Goal: Information Seeking & Learning: Find specific fact

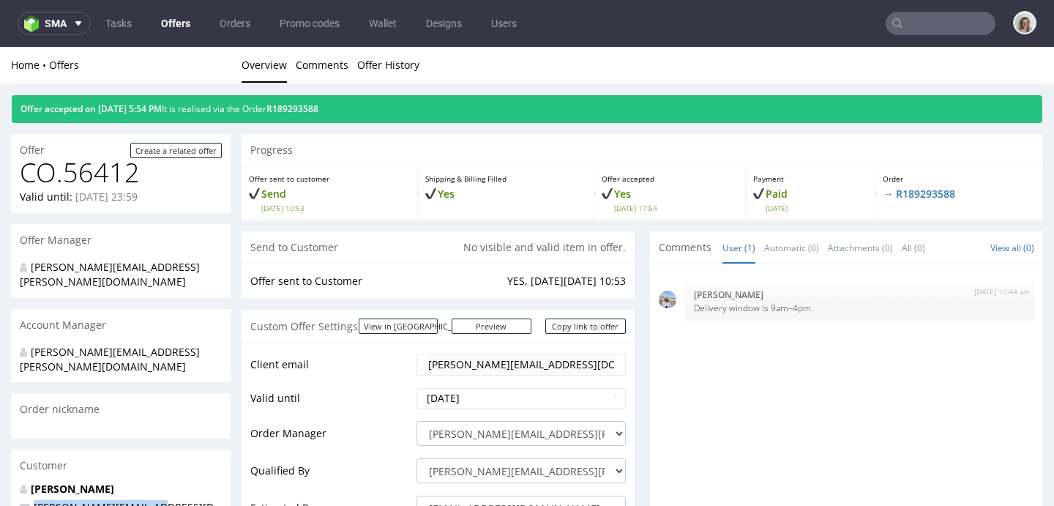
drag, startPoint x: 130, startPoint y: 474, endPoint x: 1, endPoint y: 473, distance: 128.1
copy span "[PERSON_NAME][EMAIL_ADDRESS][DOMAIN_NAME]"
click at [924, 22] on input "text" at bounding box center [941, 23] width 110 height 23
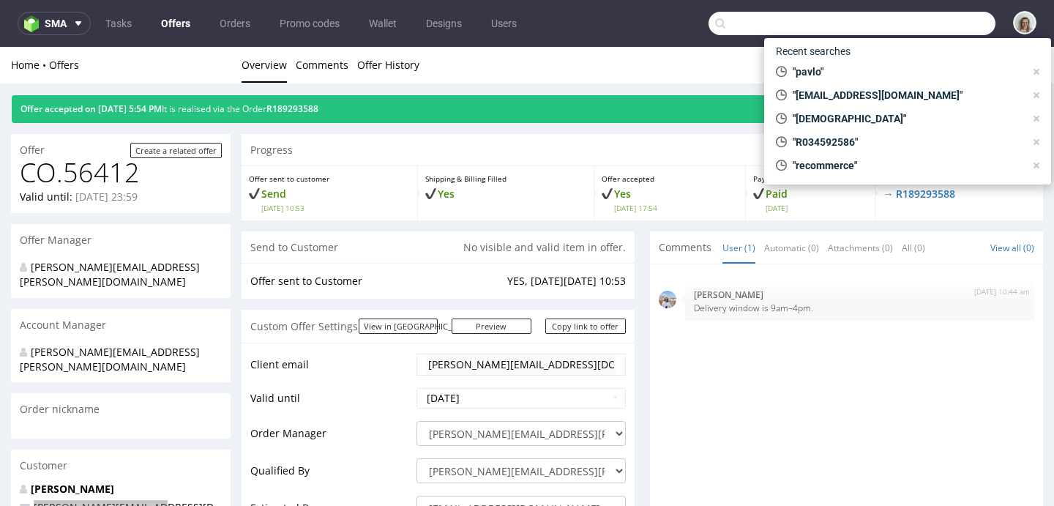
paste input "pavlo@honest-health.co"
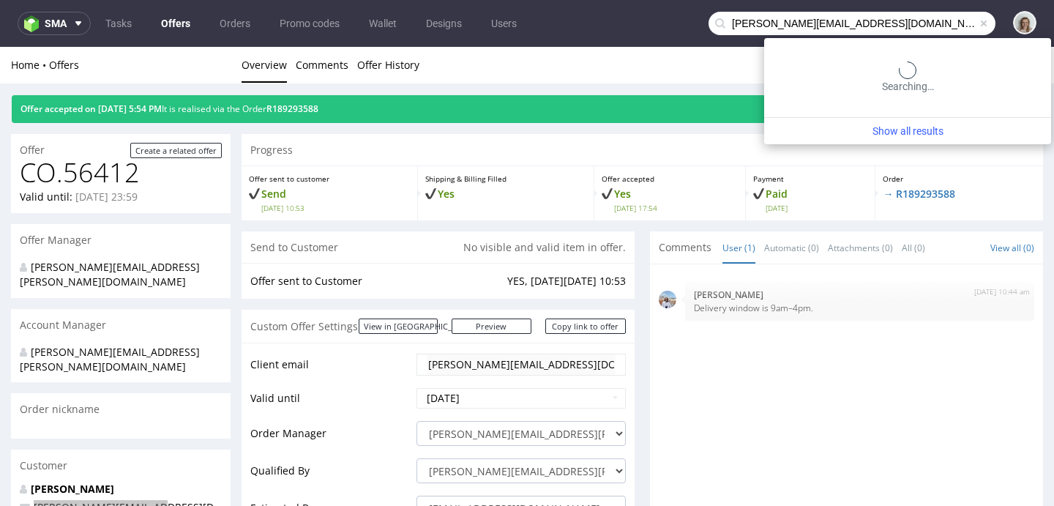
type input "pavlo@honest-health.co"
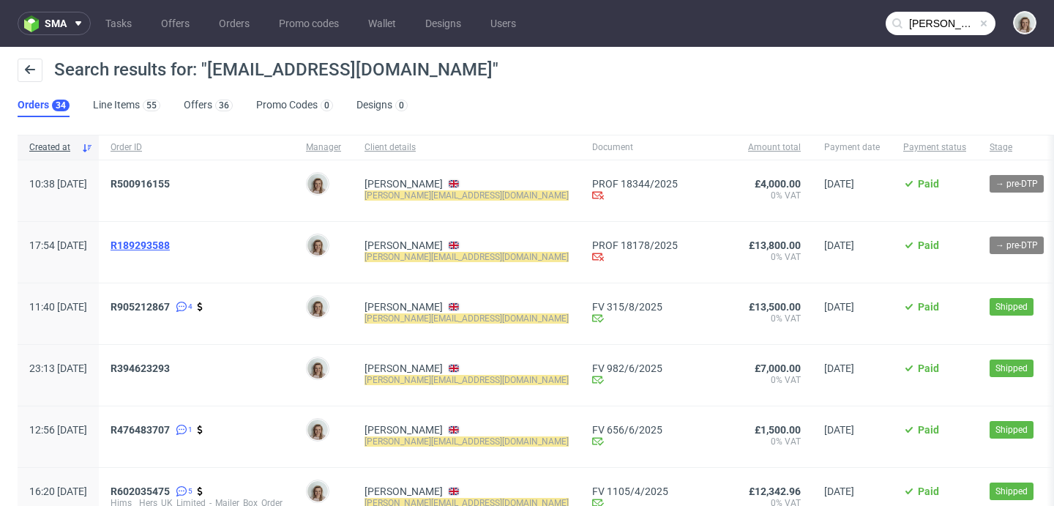
click at [170, 246] on span "R189293588" at bounding box center [140, 245] width 59 height 12
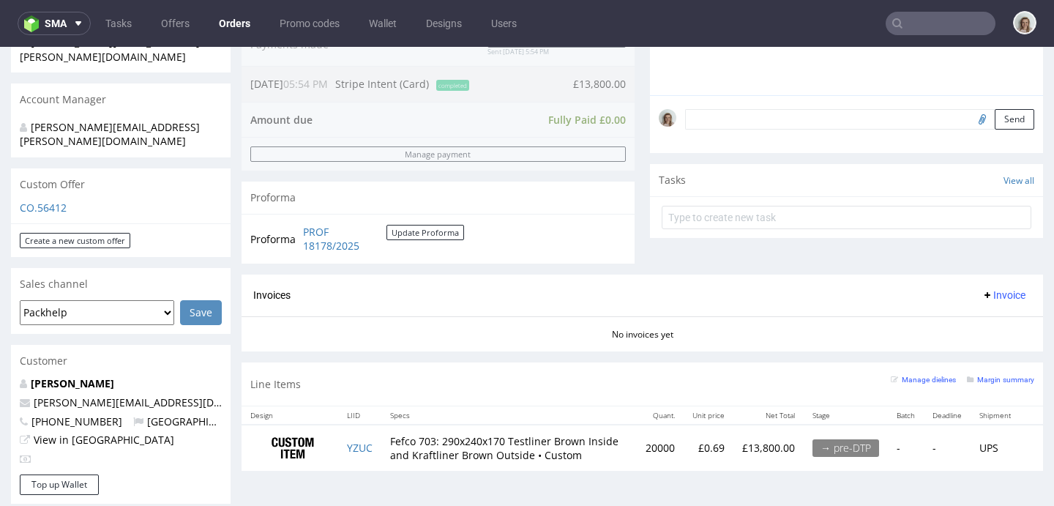
scroll to position [580, 0]
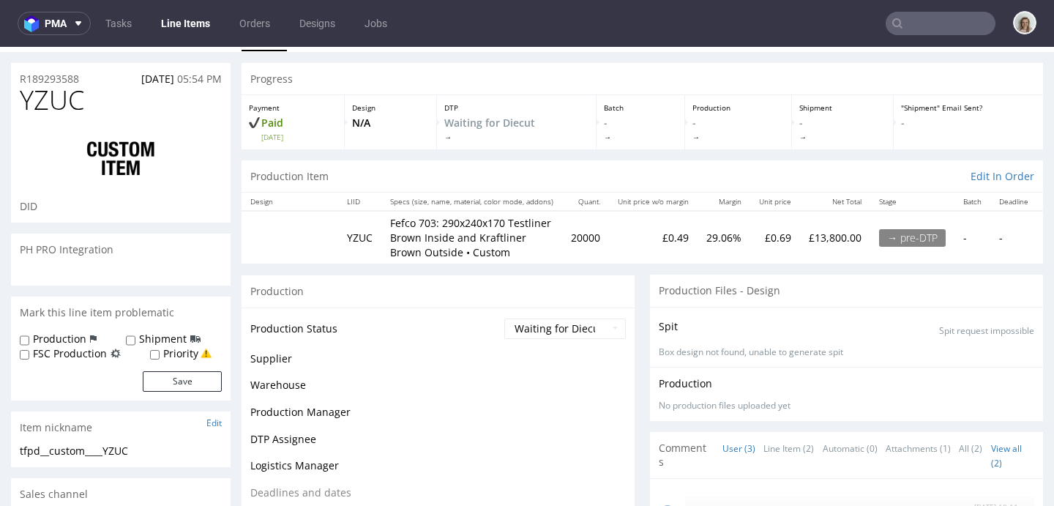
scroll to position [201, 0]
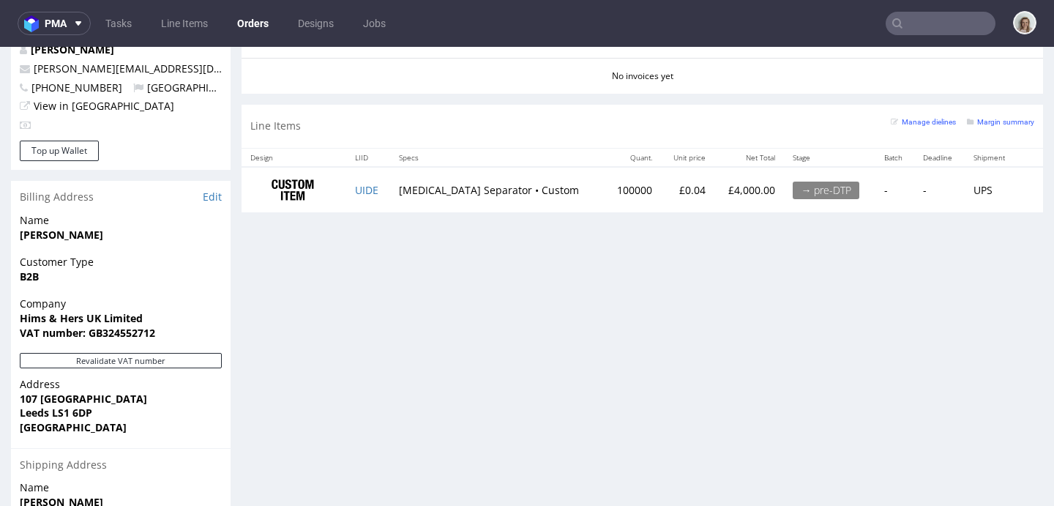
scroll to position [750, 0]
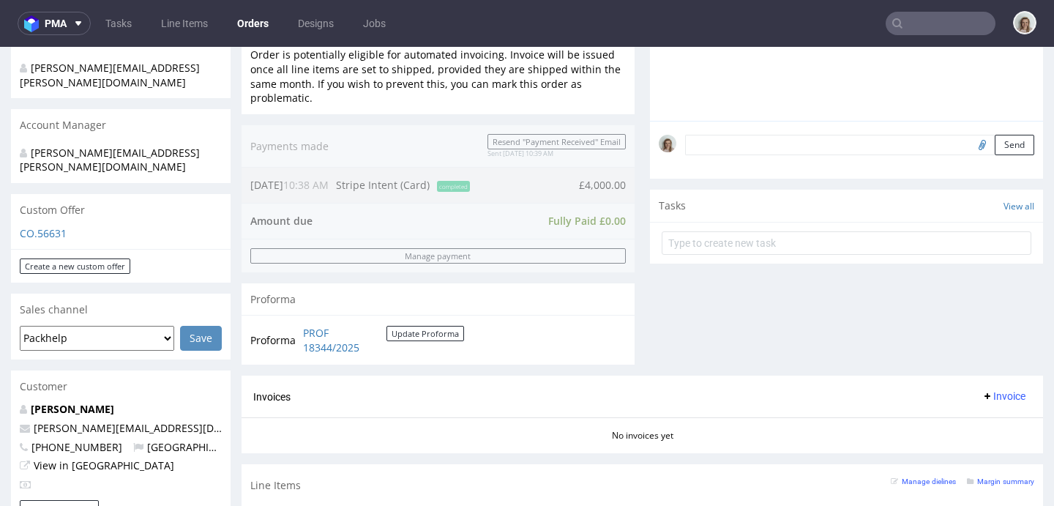
scroll to position [632, 0]
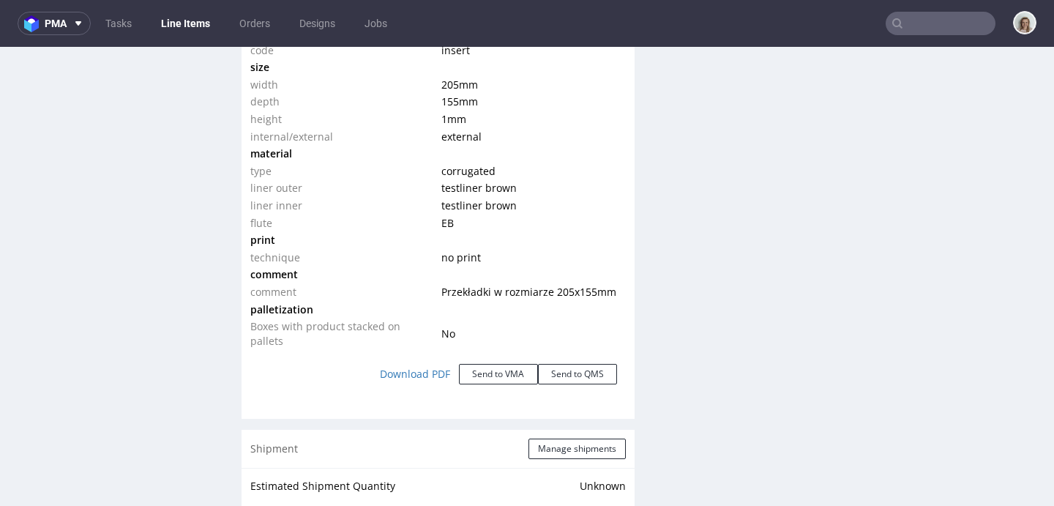
scroll to position [1559, 0]
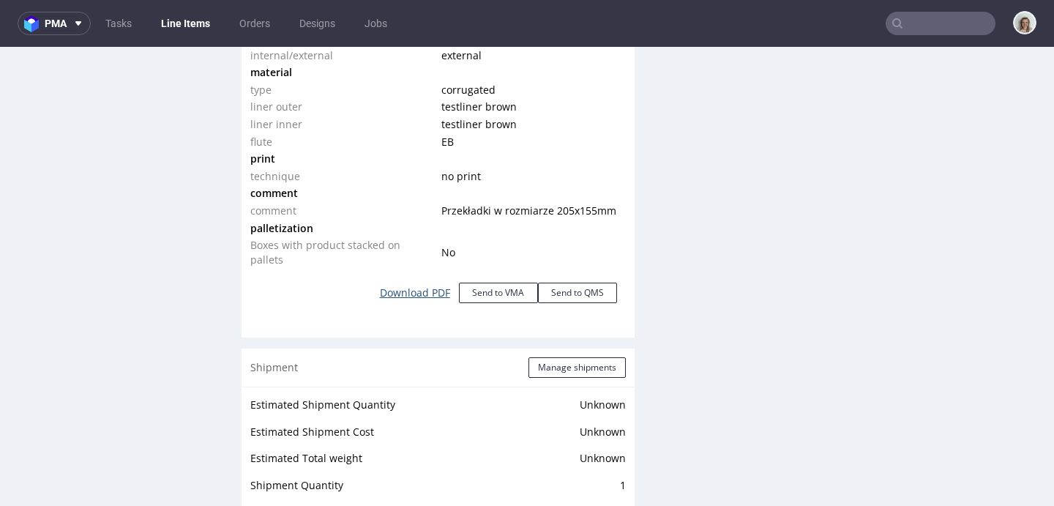
click at [408, 283] on link "Download PDF" at bounding box center [415, 293] width 88 height 32
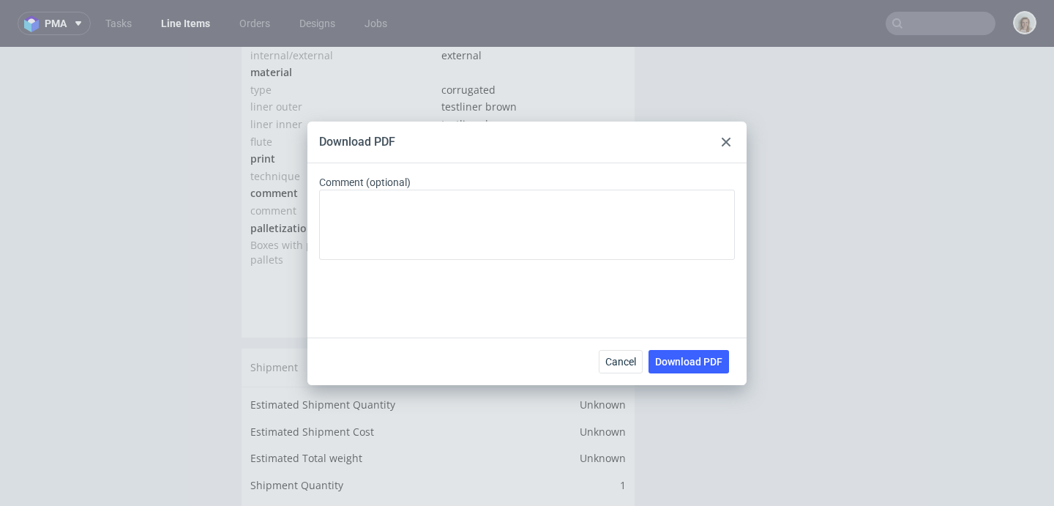
drag, startPoint x: 687, startPoint y: 360, endPoint x: 648, endPoint y: 320, distance: 56.4
click at [687, 359] on span "Download PDF" at bounding box center [688, 361] width 67 height 10
click at [723, 145] on icon at bounding box center [726, 142] width 9 height 9
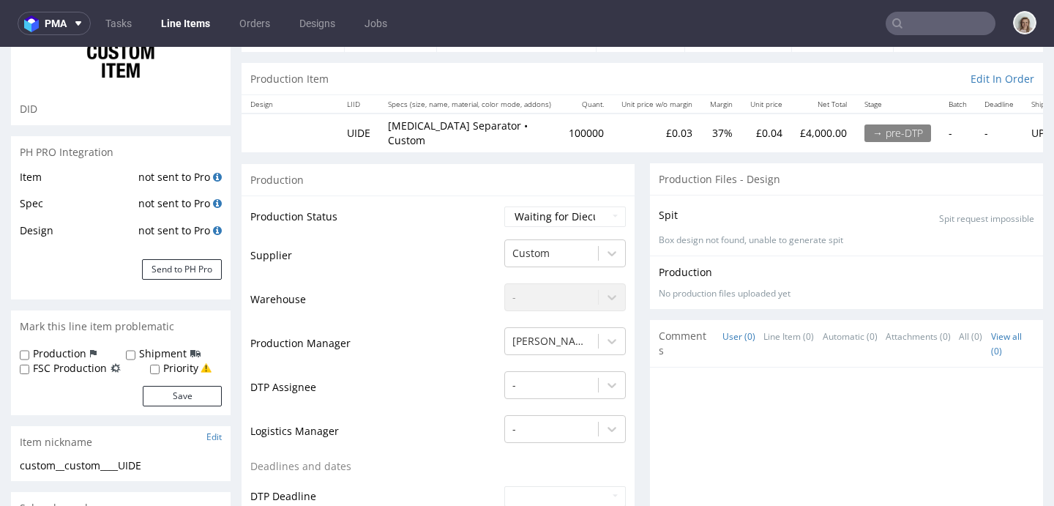
scroll to position [0, 0]
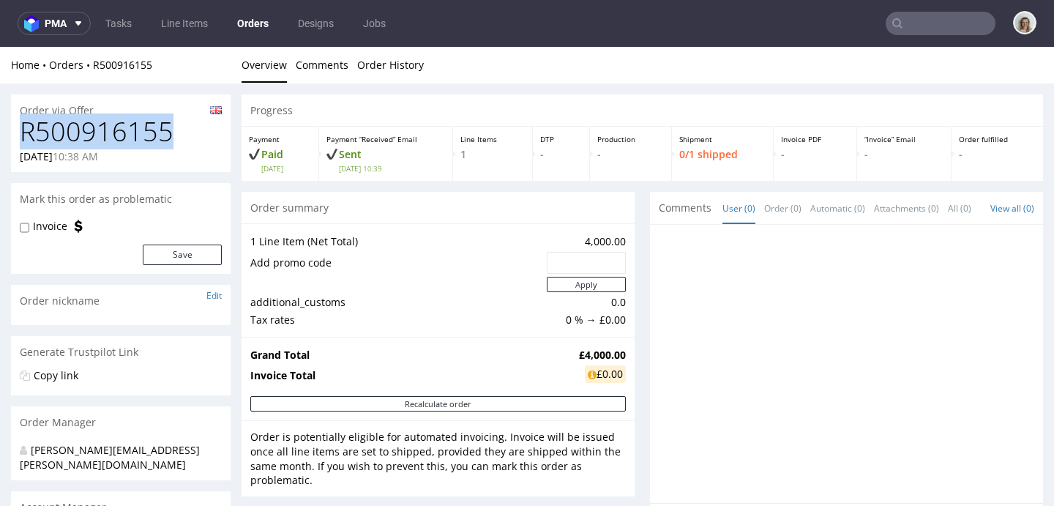
drag, startPoint x: 185, startPoint y: 137, endPoint x: 0, endPoint y: 138, distance: 185.2
copy h1 "R500916155"
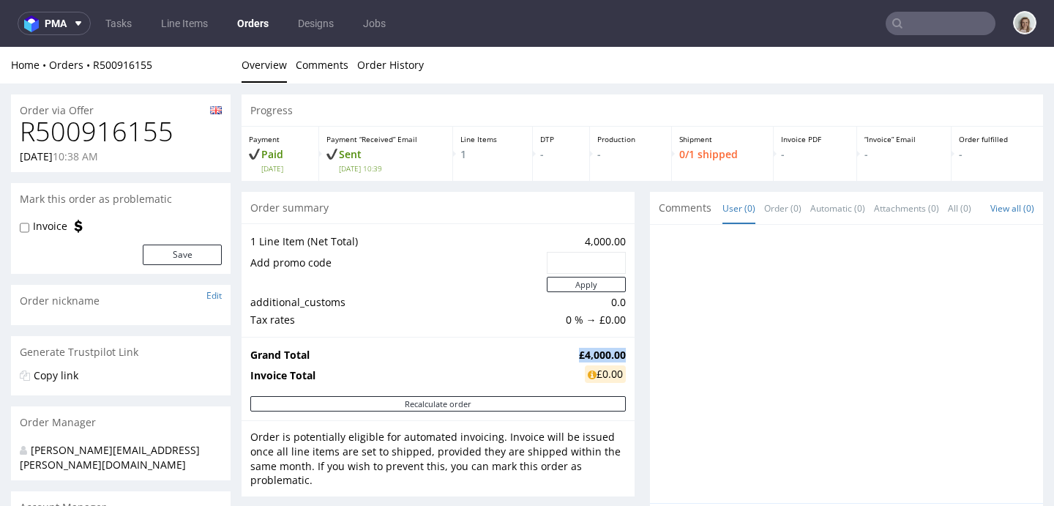
drag, startPoint x: 564, startPoint y: 351, endPoint x: 612, endPoint y: 352, distance: 47.6
click at [612, 352] on td "£4,000.00" at bounding box center [600, 355] width 51 height 18
copy strong "£4,000.00"
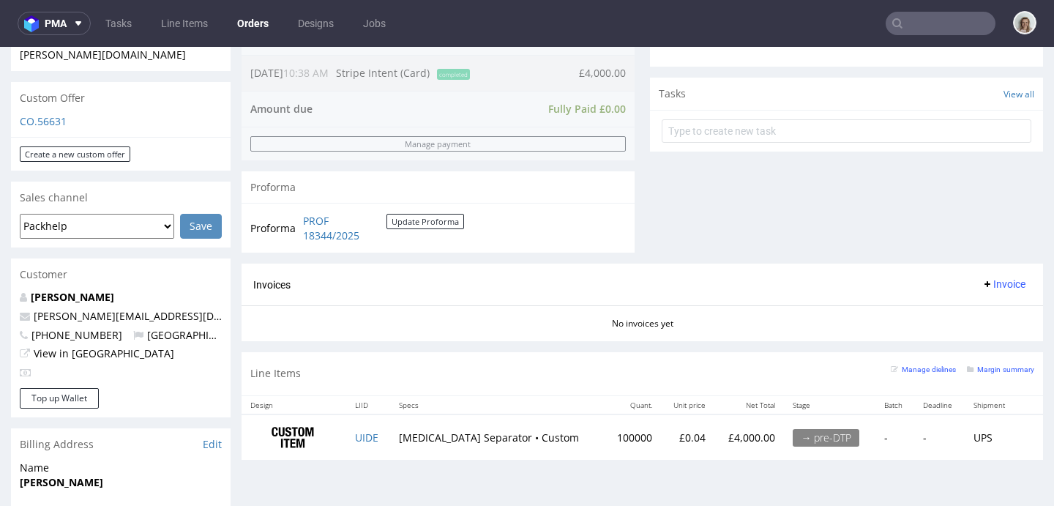
scroll to position [494, 0]
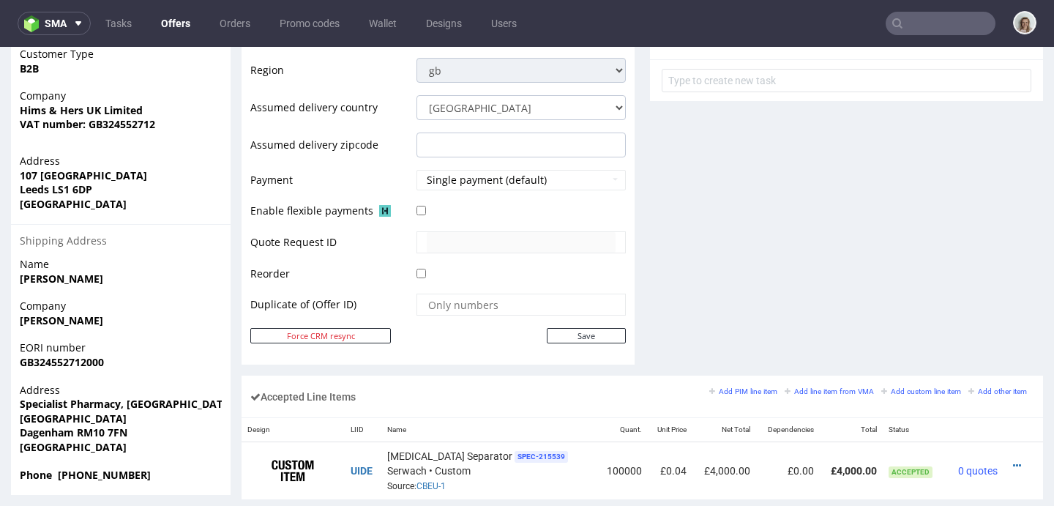
scroll to position [681, 0]
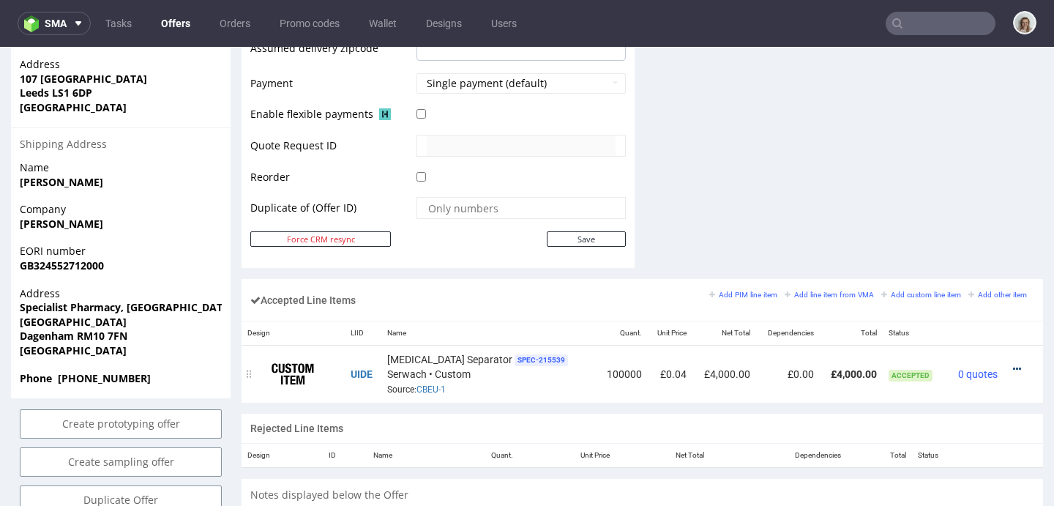
click at [1013, 366] on icon at bounding box center [1017, 369] width 8 height 10
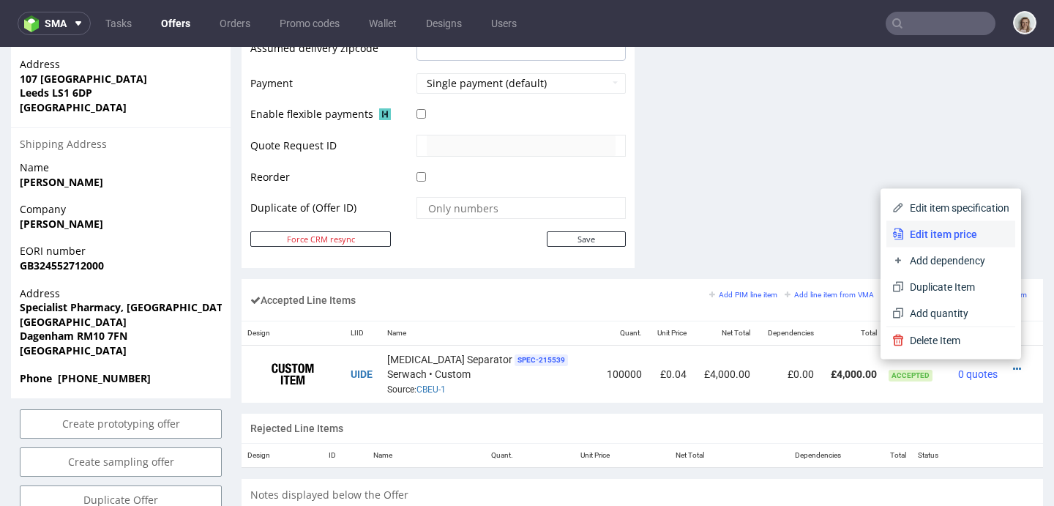
click at [910, 236] on span "Edit item price" at bounding box center [956, 234] width 105 height 15
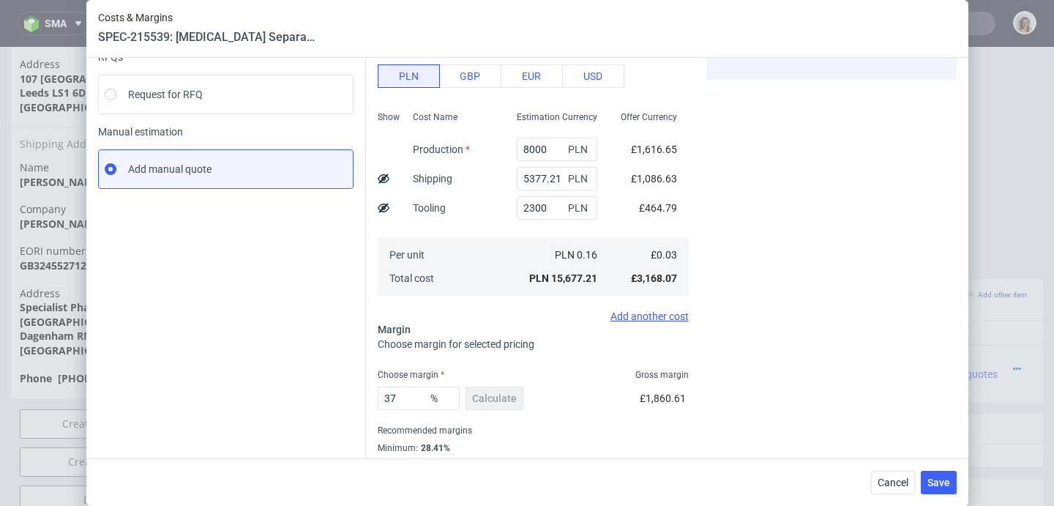
scroll to position [206, 0]
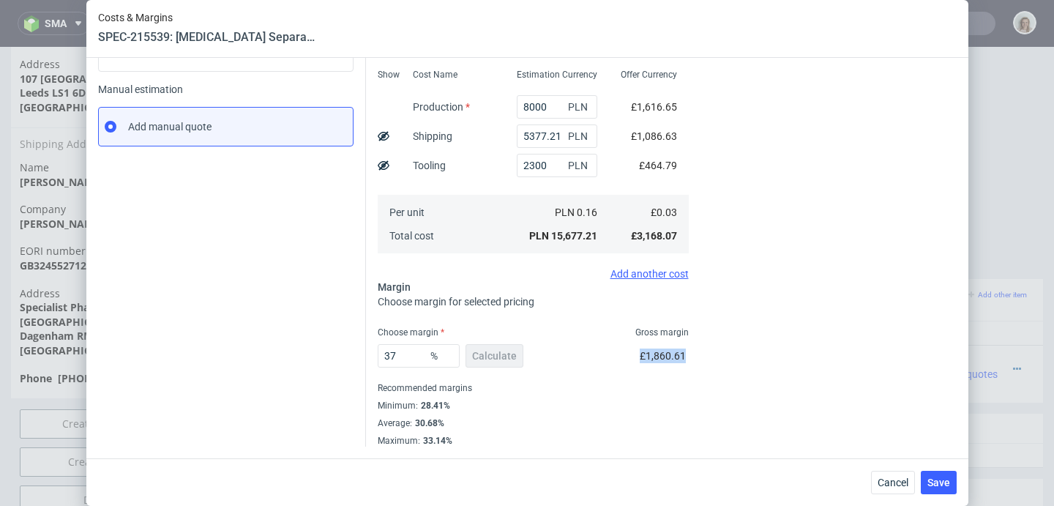
drag, startPoint x: 621, startPoint y: 354, endPoint x: 673, endPoint y: 353, distance: 51.2
click at [673, 353] on div "Costs Manage selected amounts if you need Sampled by Select sample creator Esti…" at bounding box center [533, 179] width 311 height 536
copy span "£1,860.61"
click at [909, 475] on button "Cancel" at bounding box center [893, 482] width 44 height 23
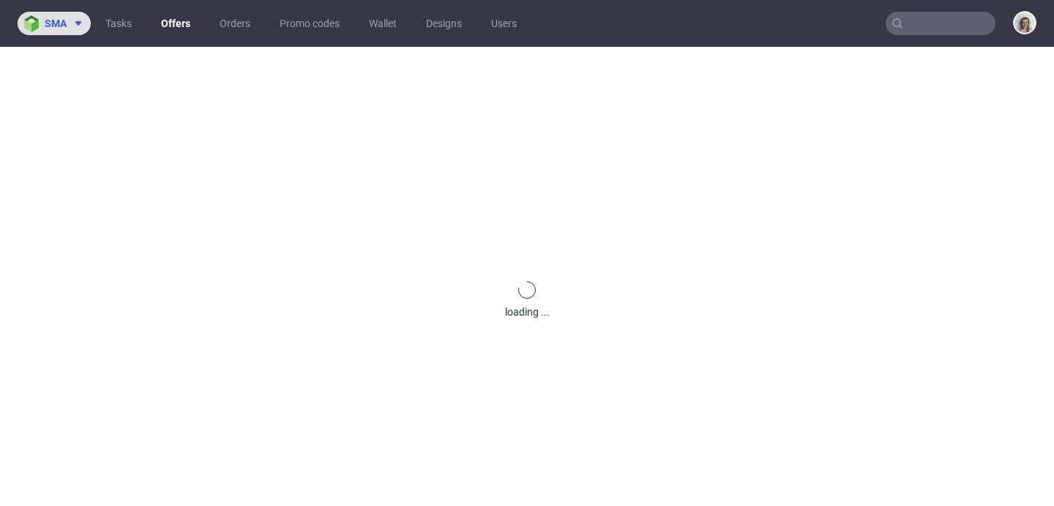
click at [67, 26] on span at bounding box center [76, 24] width 18 height 12
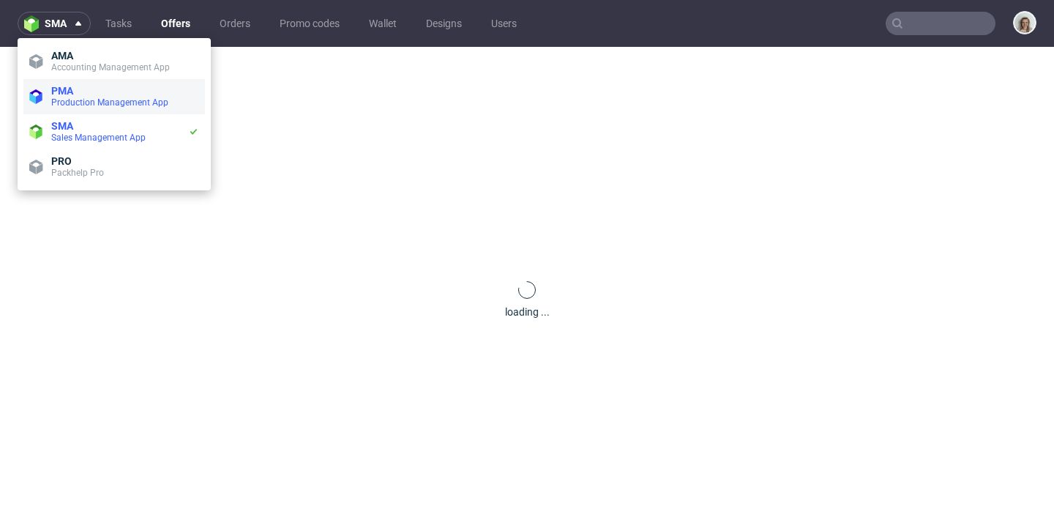
click at [76, 93] on span "PMA" at bounding box center [125, 91] width 148 height 12
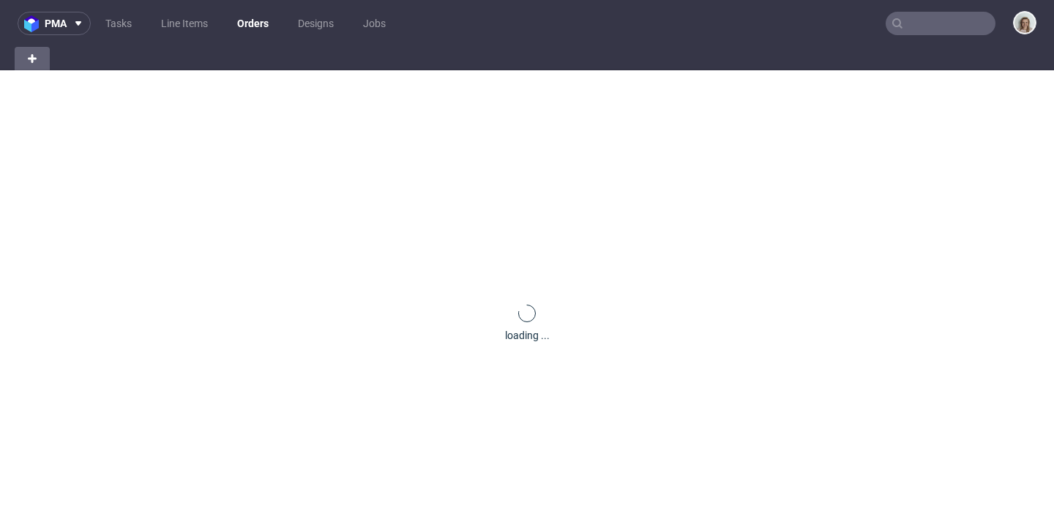
click at [925, 23] on input "text" at bounding box center [941, 23] width 110 height 23
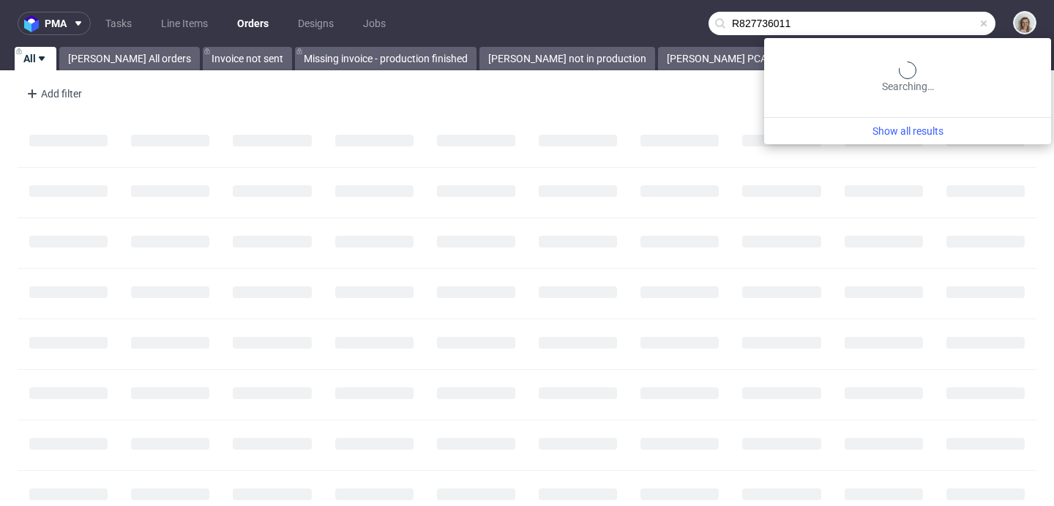
type input "R827736011"
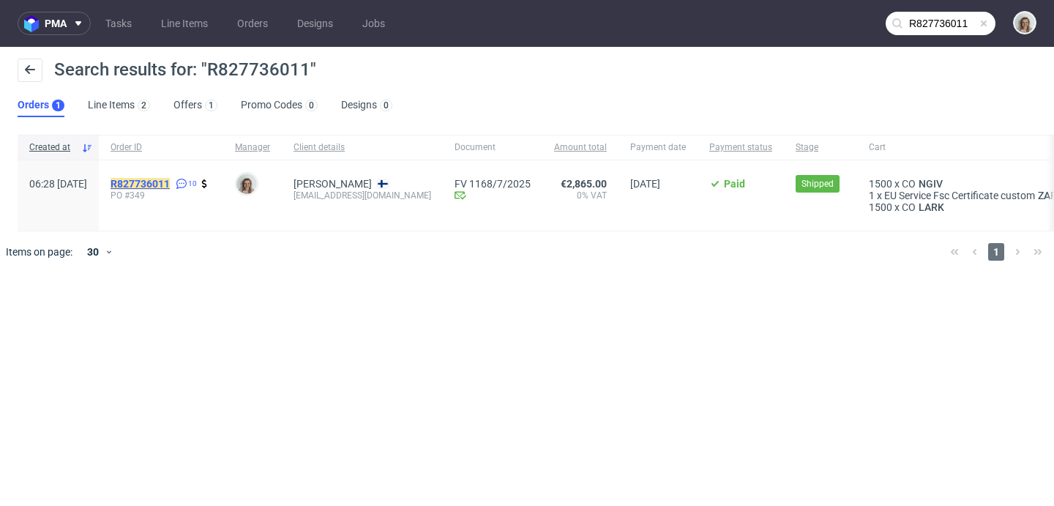
click at [170, 180] on mark "R827736011" at bounding box center [140, 184] width 59 height 12
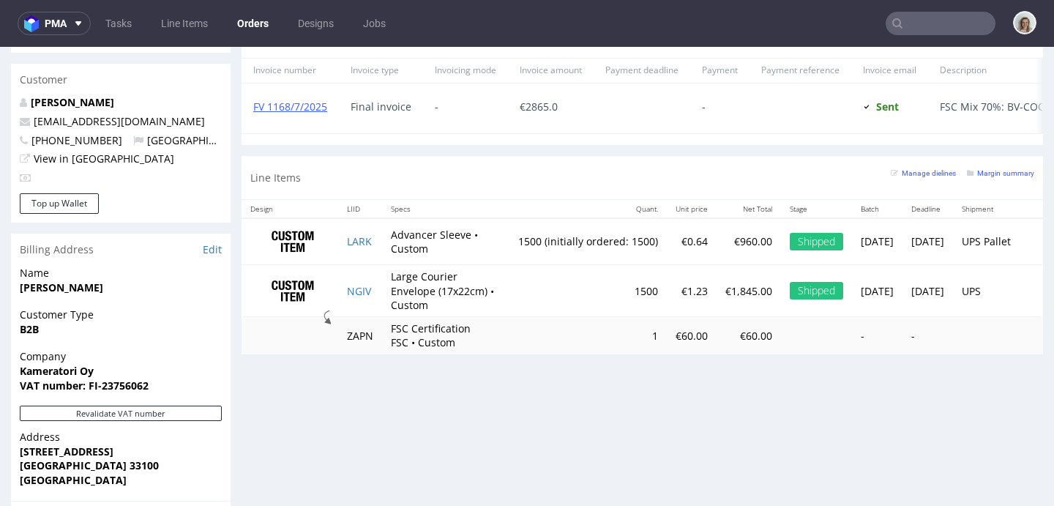
scroll to position [794, 0]
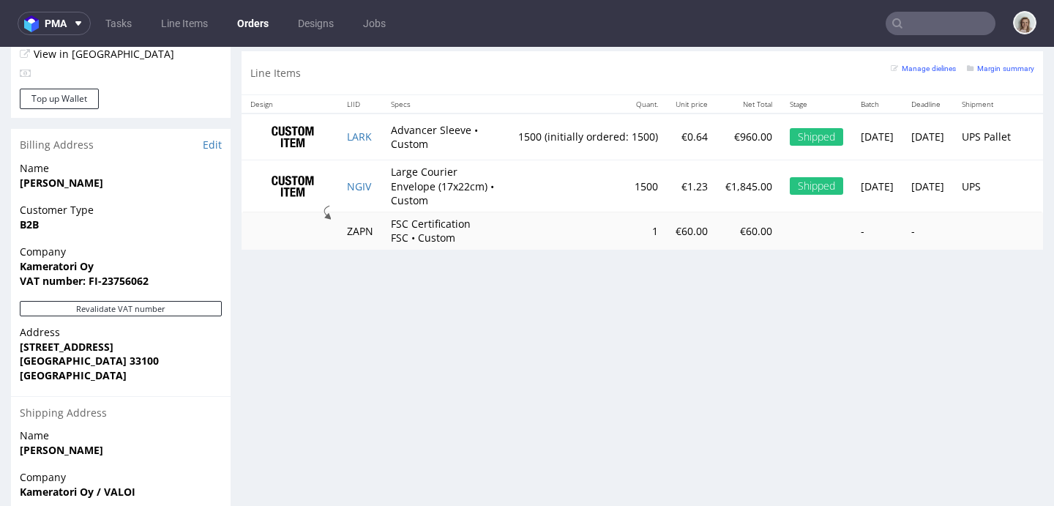
click at [938, 26] on input "text" at bounding box center [941, 23] width 110 height 23
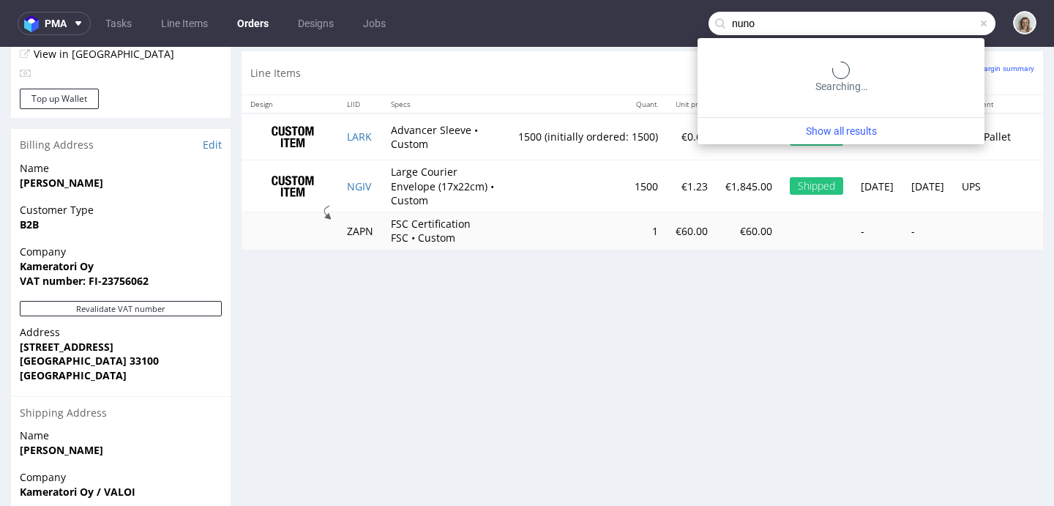
type input "nuno"
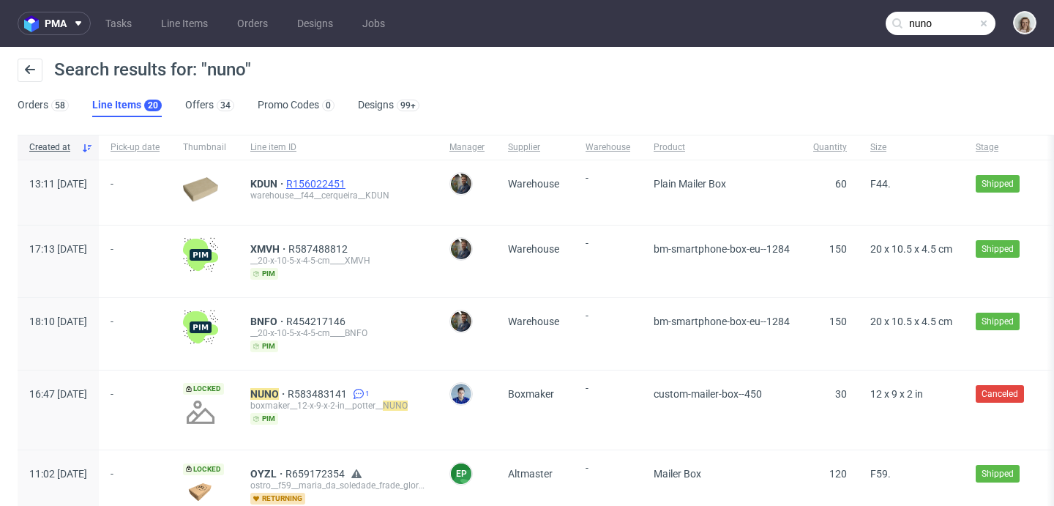
click at [348, 183] on span "R156022451" at bounding box center [317, 184] width 62 height 12
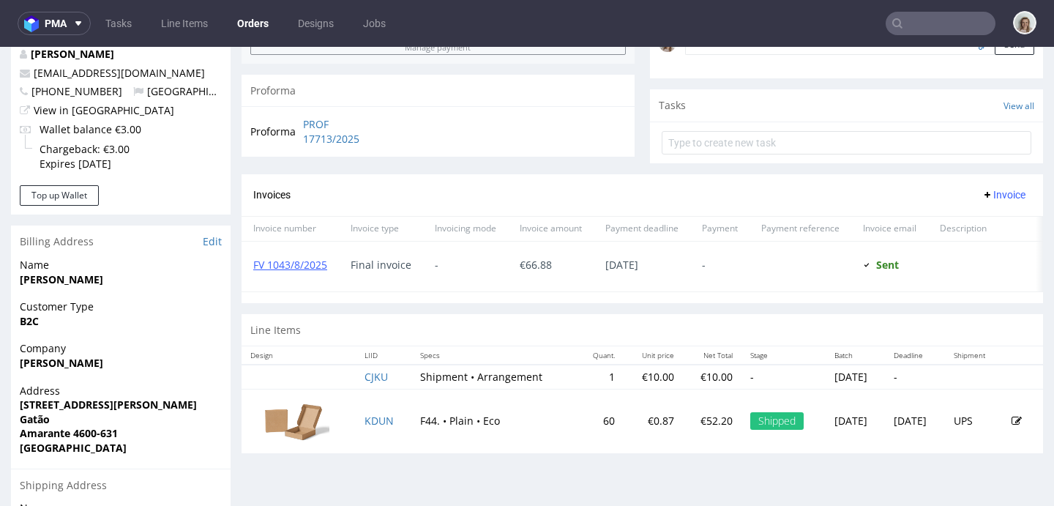
scroll to position [482, 0]
type input "nuno"
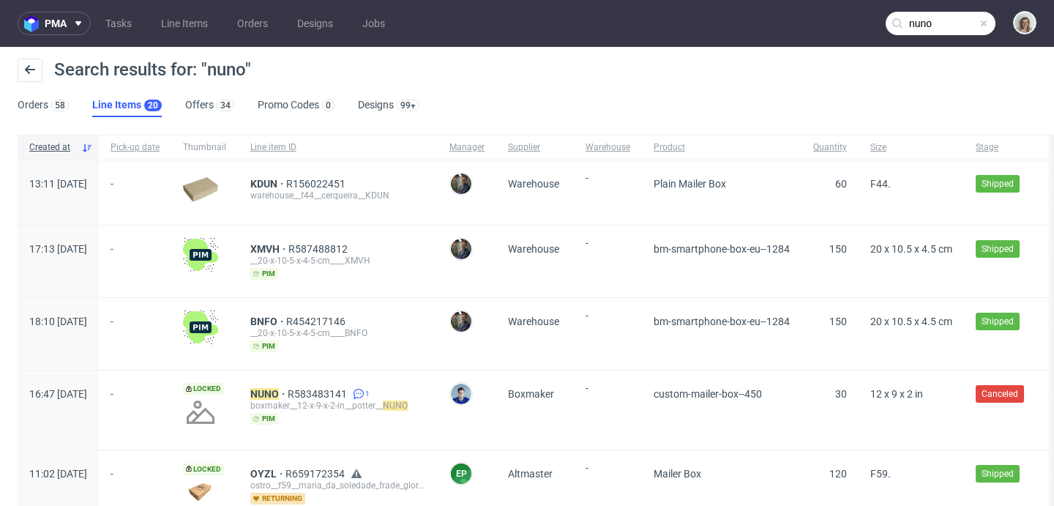
click at [978, 18] on span at bounding box center [984, 24] width 12 height 12
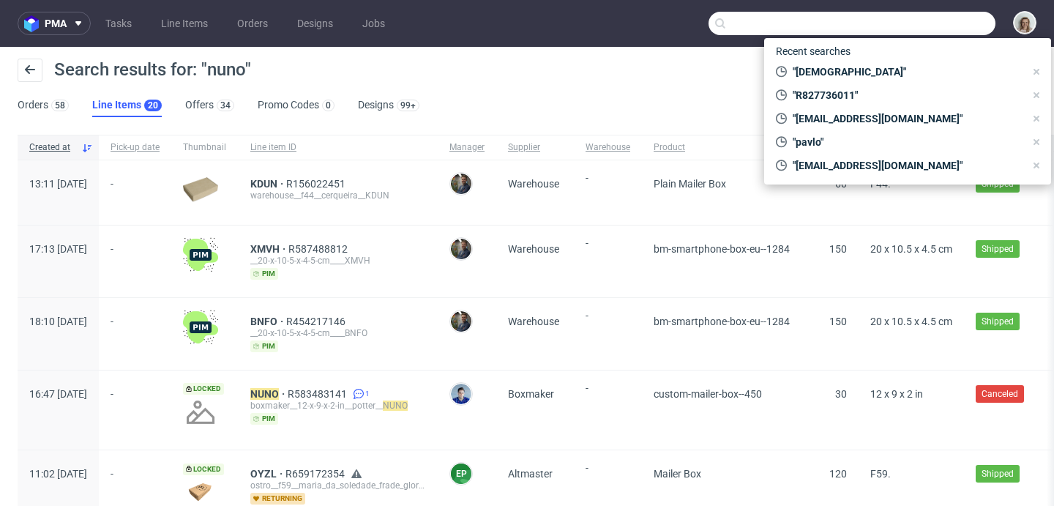
click at [956, 25] on input "text" at bounding box center [852, 23] width 287 height 23
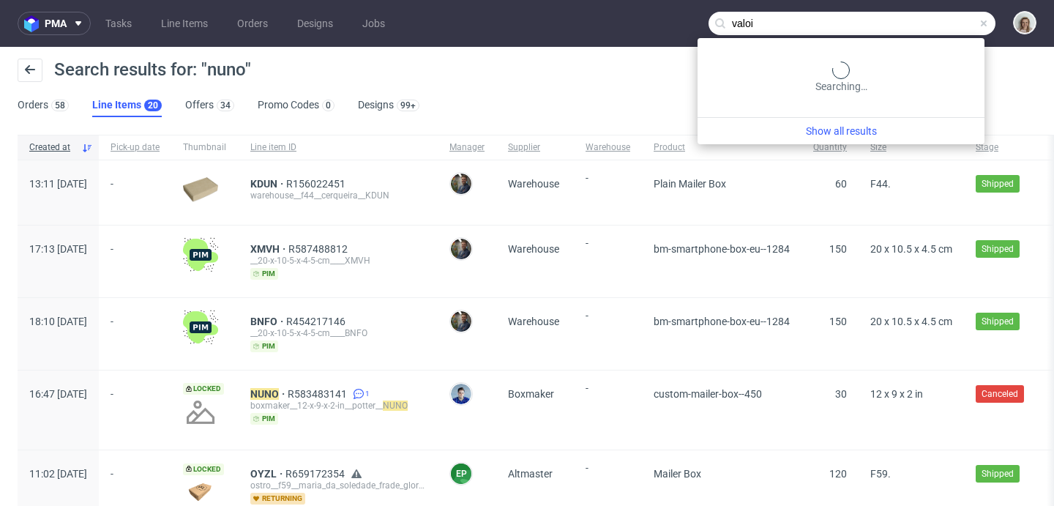
type input "valoi"
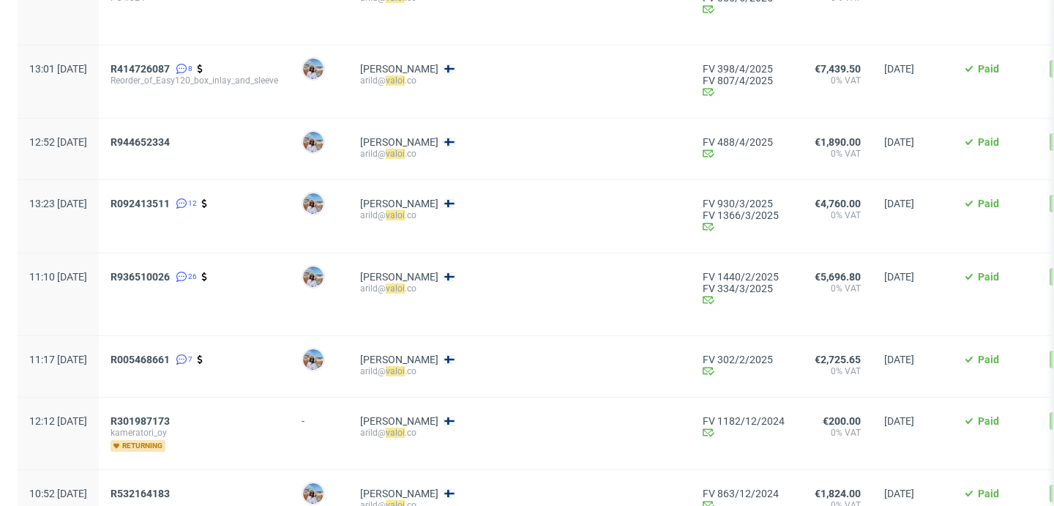
scroll to position [392, 0]
click at [170, 357] on span "R005468661" at bounding box center [140, 359] width 59 height 12
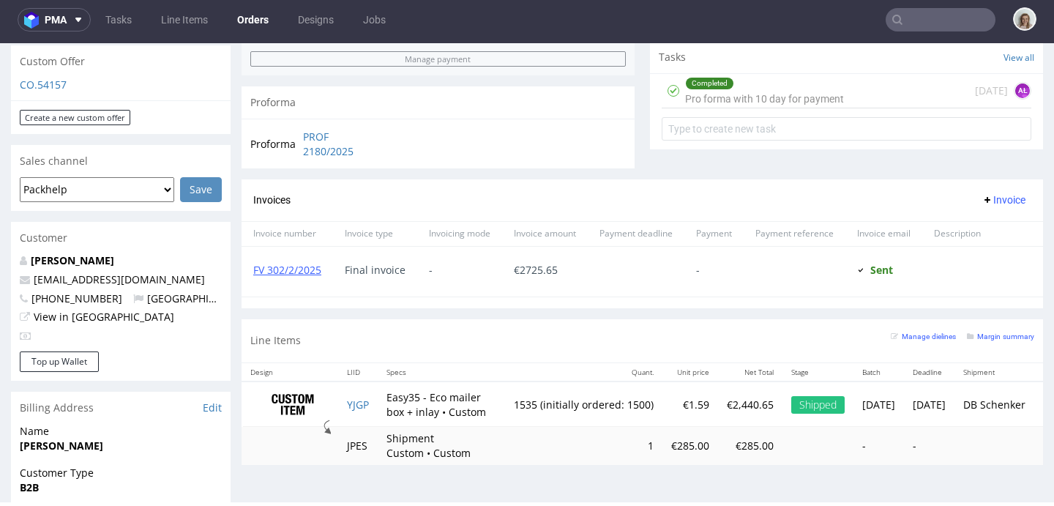
scroll to position [531, 0]
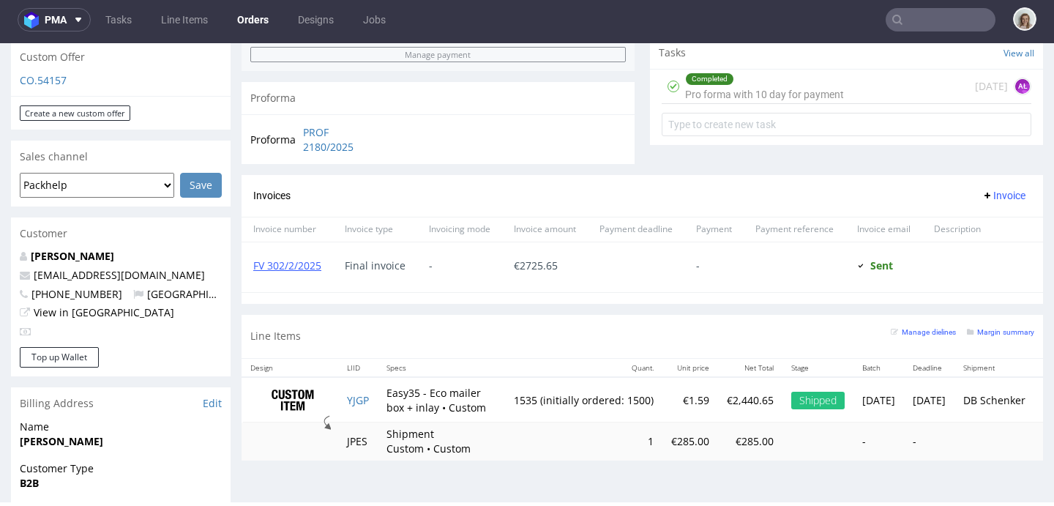
type input "valoi"
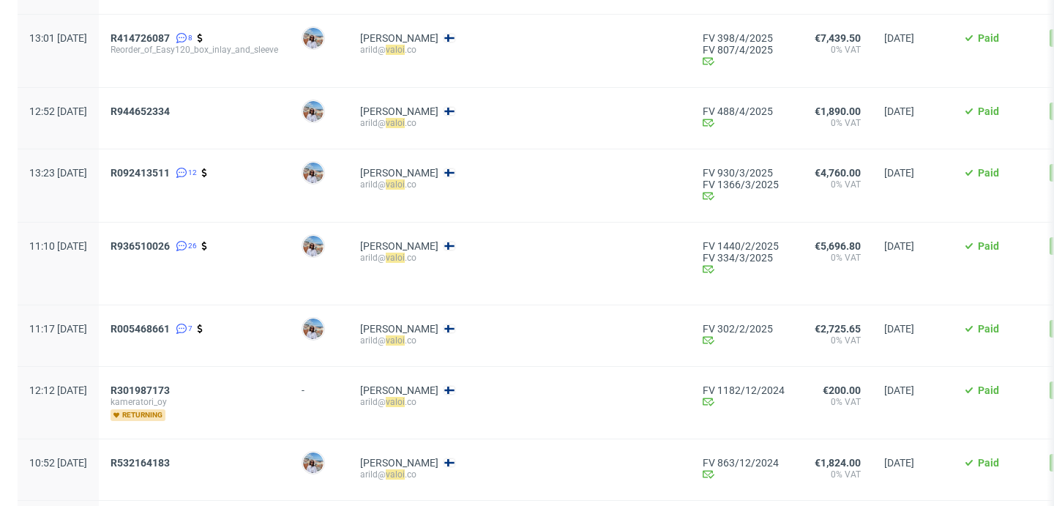
scroll to position [424, 0]
click at [170, 246] on span "R936510026" at bounding box center [140, 245] width 59 height 12
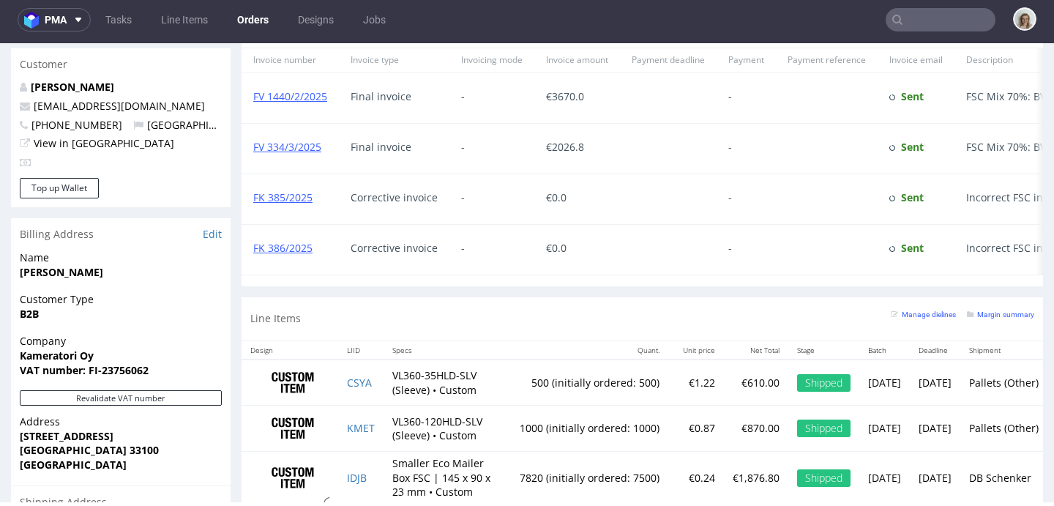
scroll to position [902, 0]
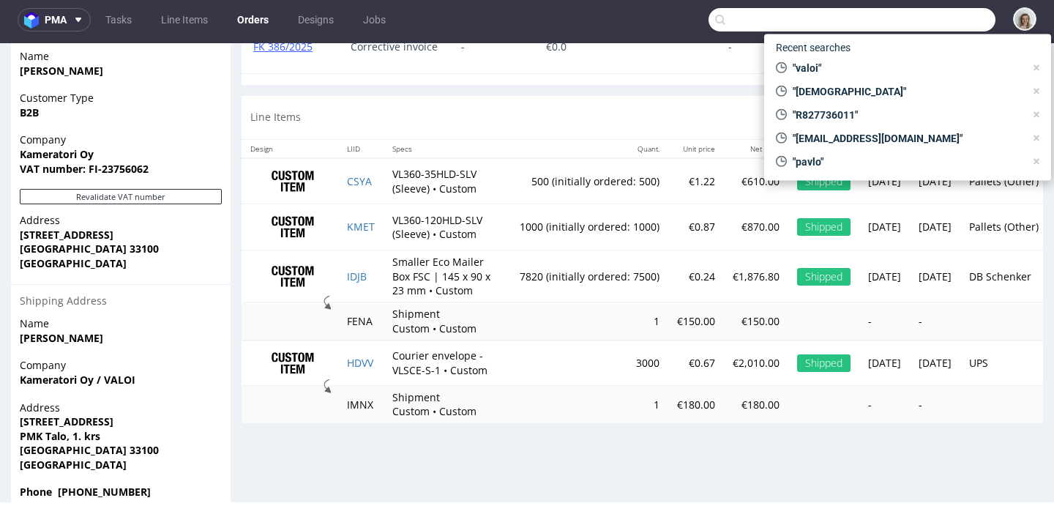
click at [912, 23] on input "text" at bounding box center [852, 19] width 287 height 23
paste input "R827736011"
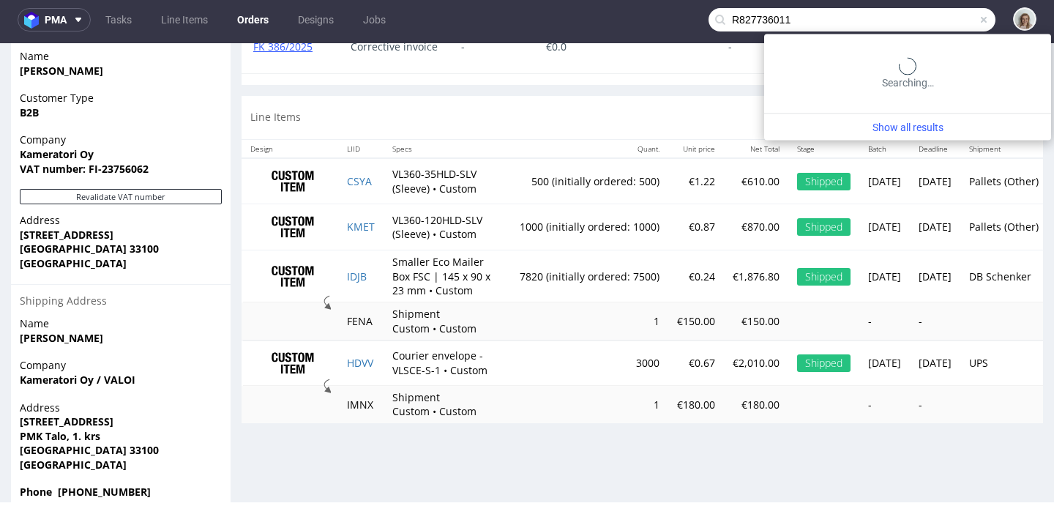
type input "R827736011"
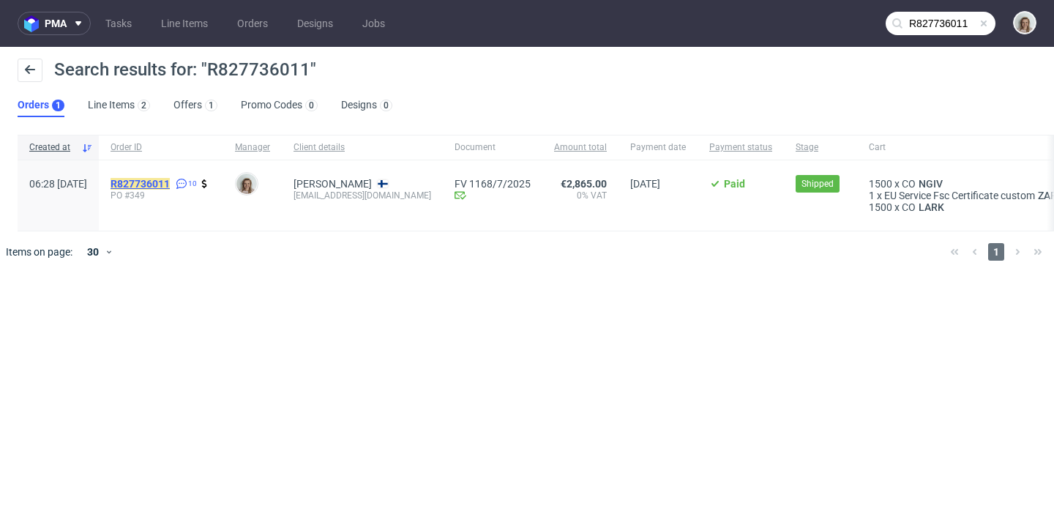
click at [170, 180] on mark "R827736011" at bounding box center [140, 184] width 59 height 12
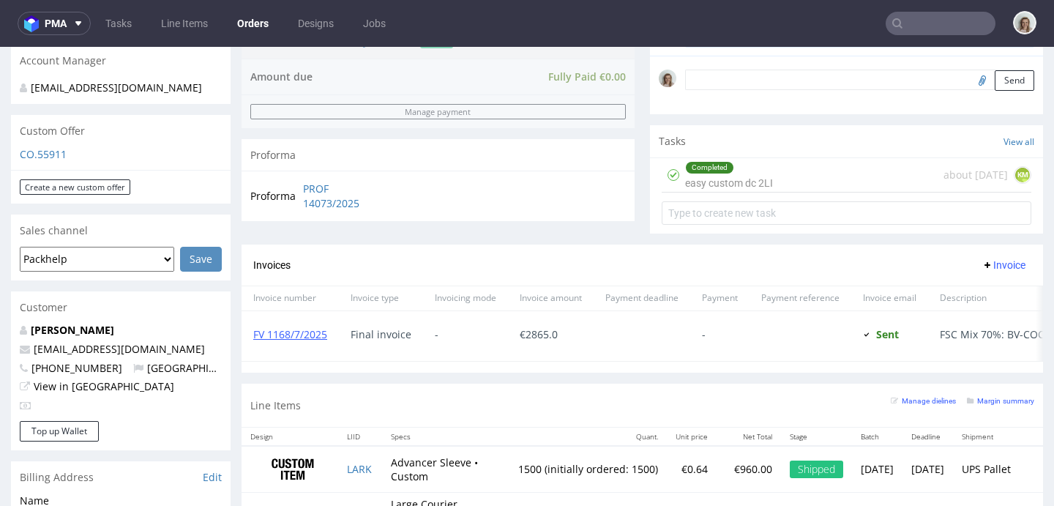
scroll to position [419, 0]
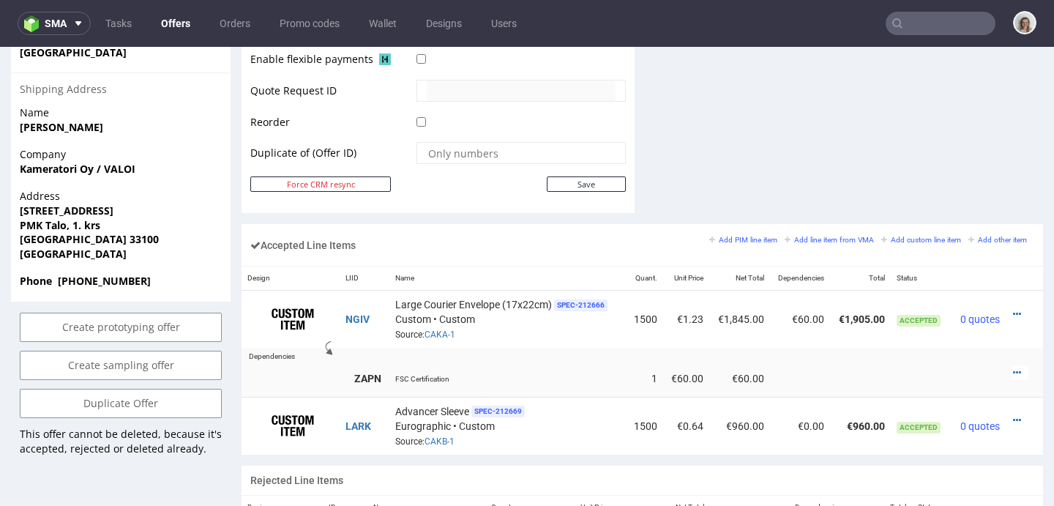
scroll to position [737, 0]
click at [1013, 415] on icon at bounding box center [1017, 419] width 8 height 10
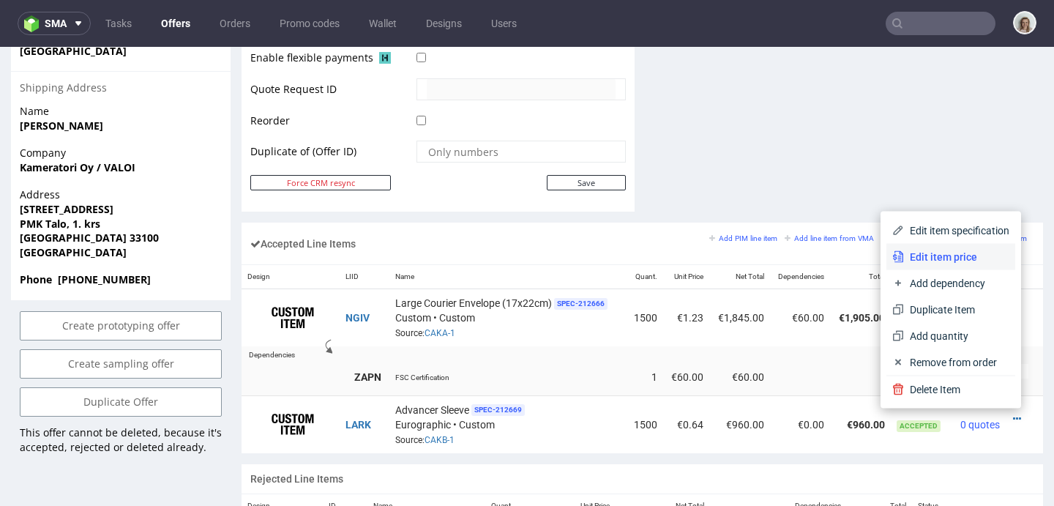
click at [944, 254] on span "Edit item price" at bounding box center [956, 257] width 105 height 15
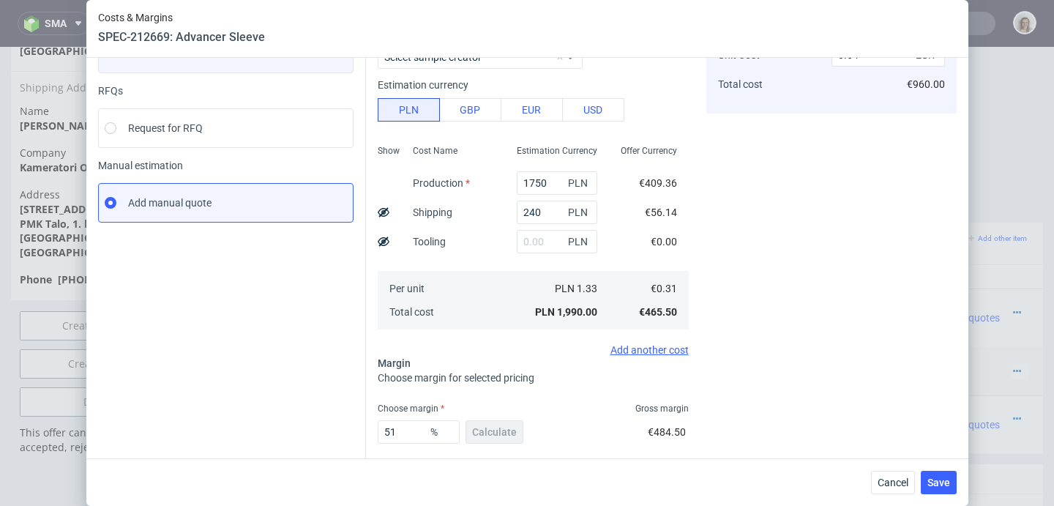
scroll to position [131, 0]
click at [886, 484] on span "Cancel" at bounding box center [893, 482] width 31 height 10
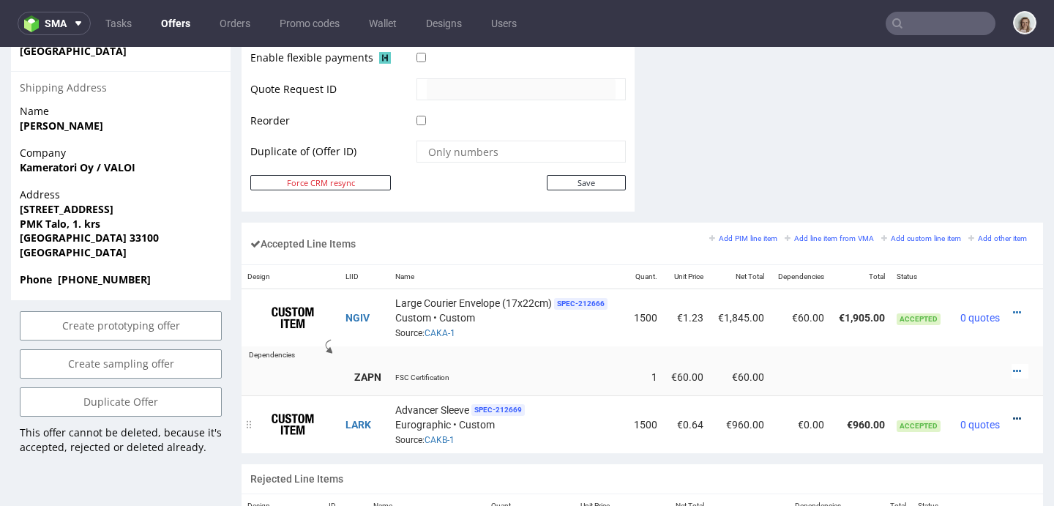
click at [1013, 414] on icon at bounding box center [1017, 419] width 8 height 10
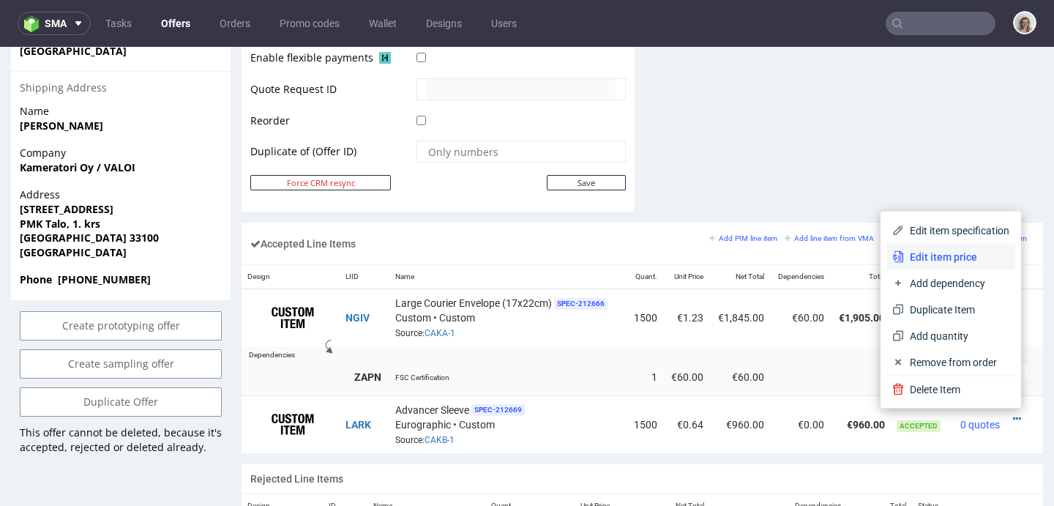
click at [887, 244] on li "Edit item price" at bounding box center [950, 257] width 129 height 26
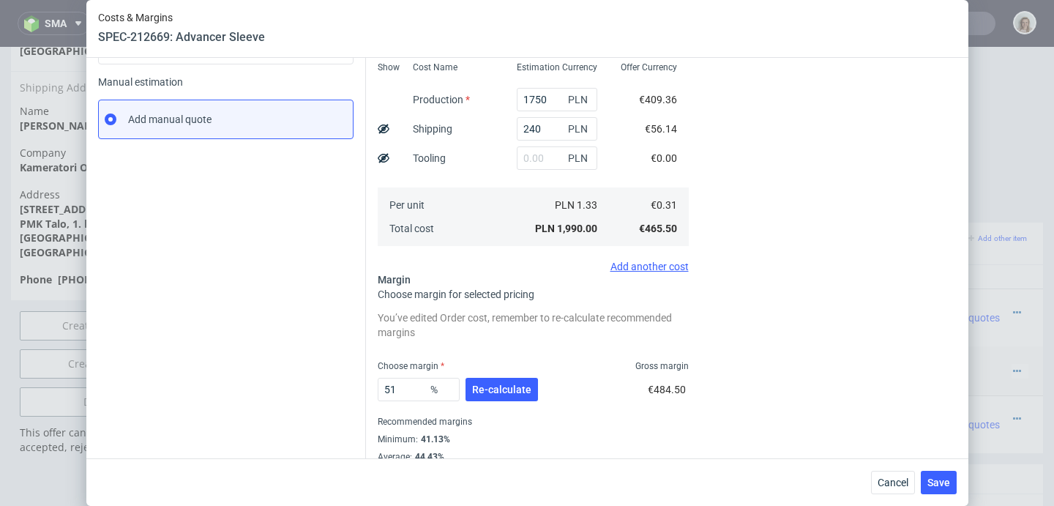
scroll to position [247, 0]
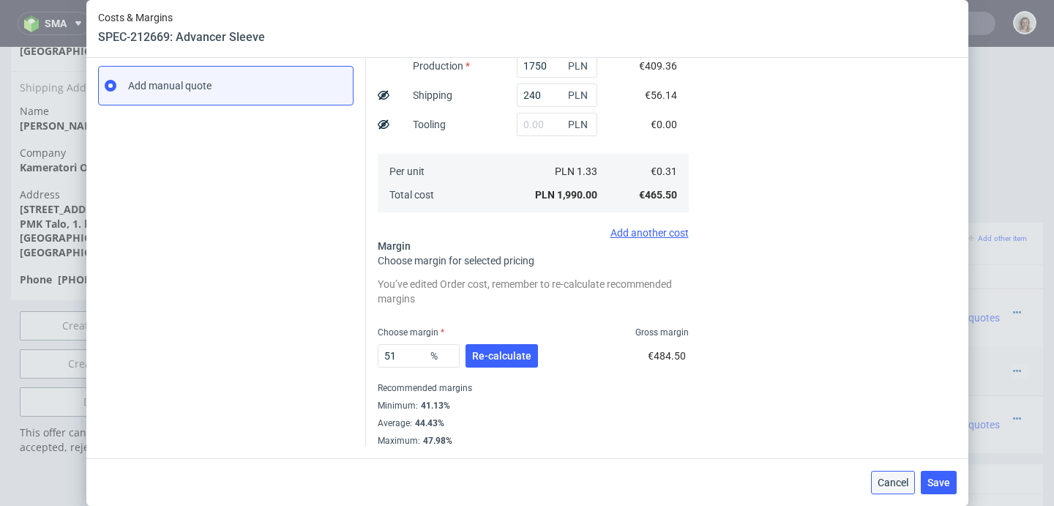
click at [907, 471] on button "Cancel" at bounding box center [893, 482] width 44 height 23
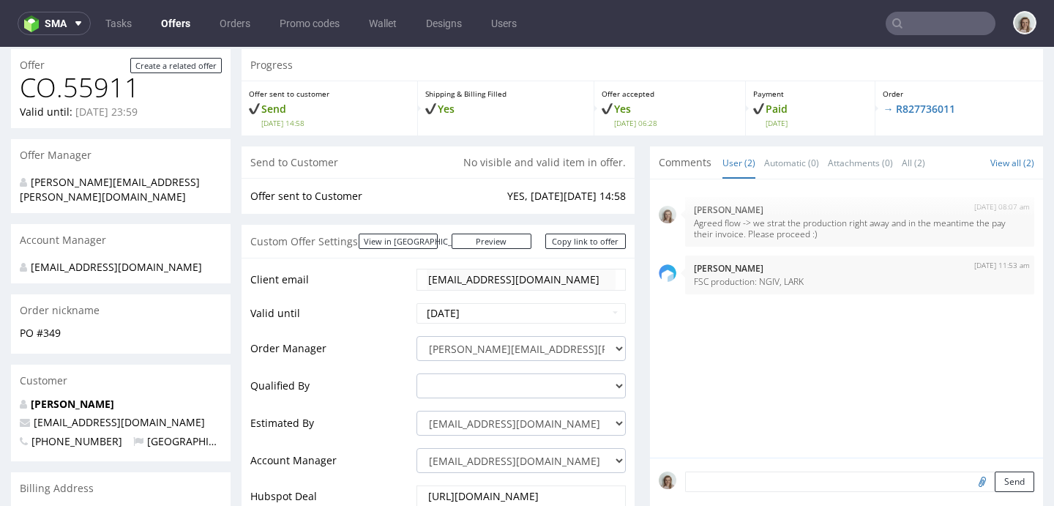
scroll to position [0, 0]
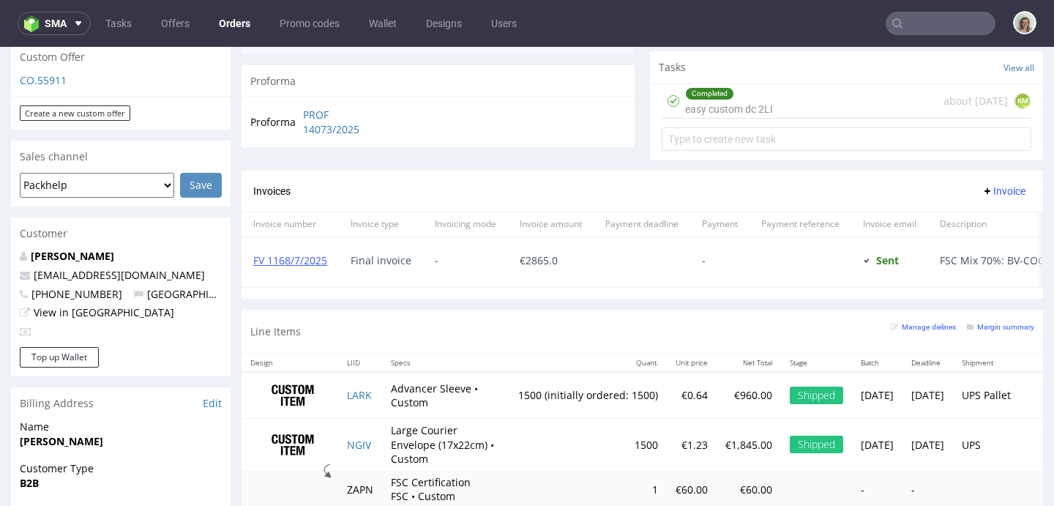
scroll to position [552, 0]
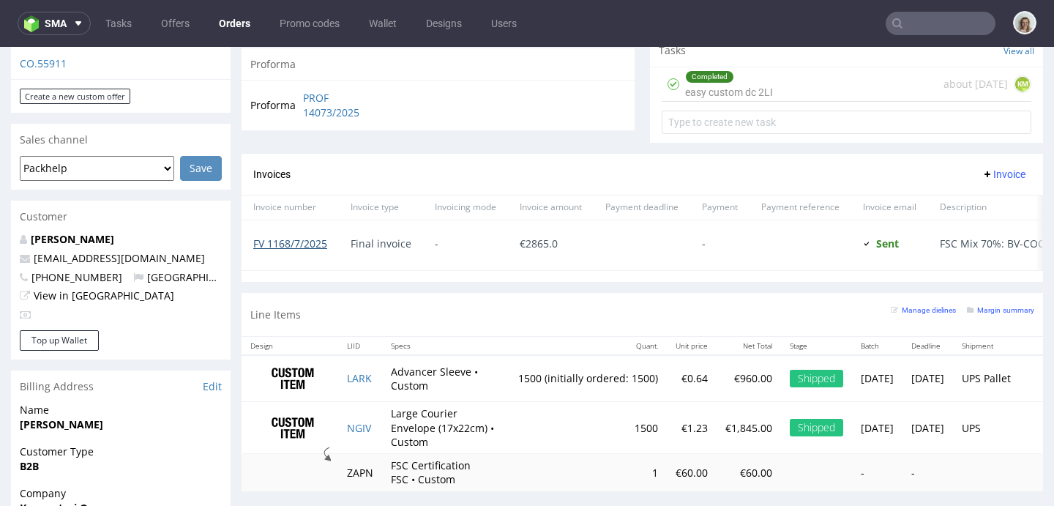
click at [303, 239] on link "FV 1168/7/2025" at bounding box center [290, 243] width 74 height 14
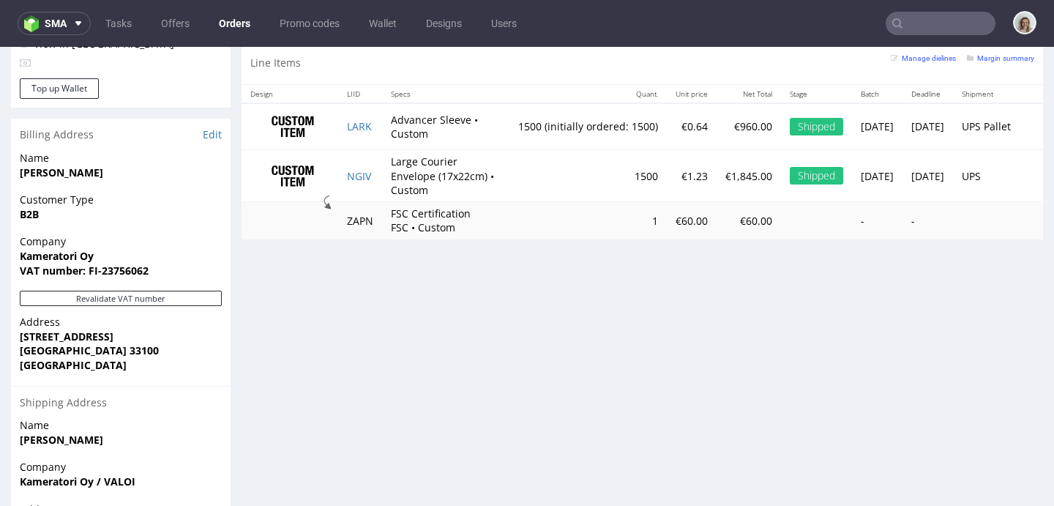
scroll to position [806, 0]
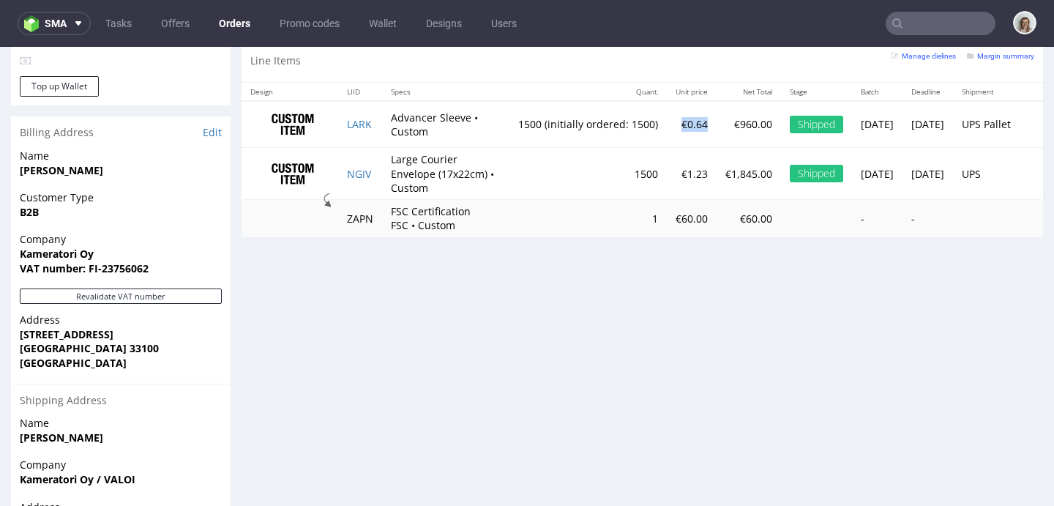
drag, startPoint x: 707, startPoint y: 128, endPoint x: 681, endPoint y: 130, distance: 26.4
click at [681, 131] on td "€0.64" at bounding box center [692, 124] width 50 height 46
copy td "€0.64"
click at [938, 29] on input "text" at bounding box center [941, 23] width 110 height 23
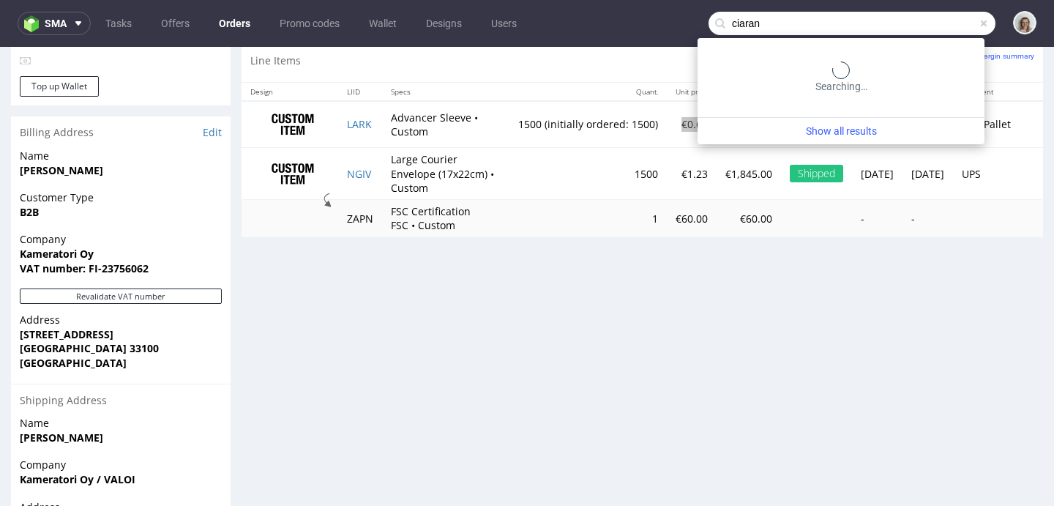
type input "ciaran"
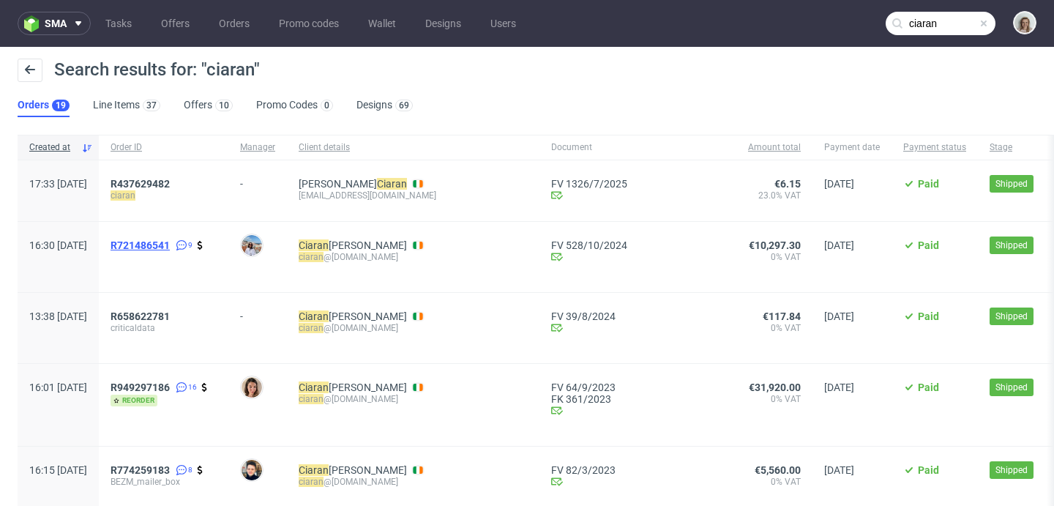
click at [170, 240] on span "R721486541" at bounding box center [140, 245] width 59 height 12
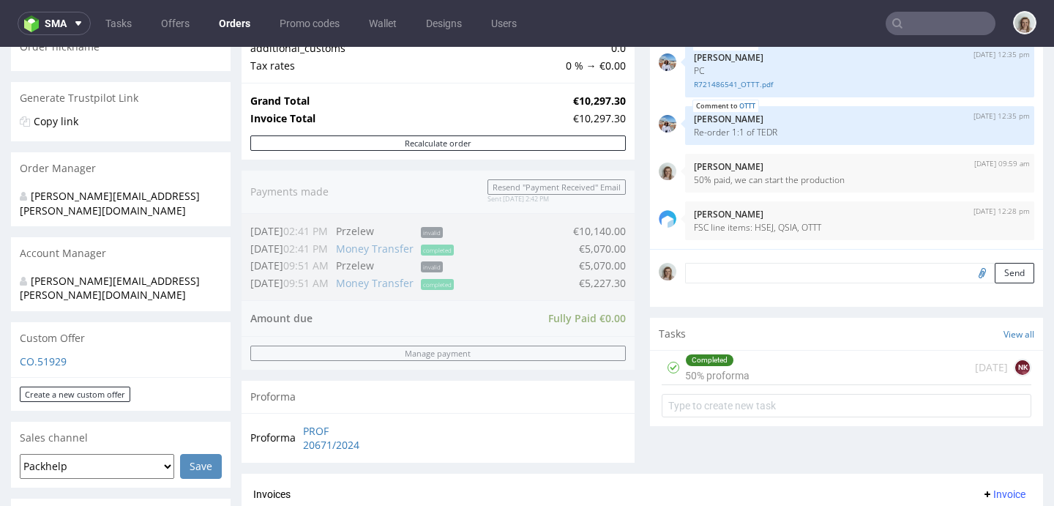
scroll to position [367, 0]
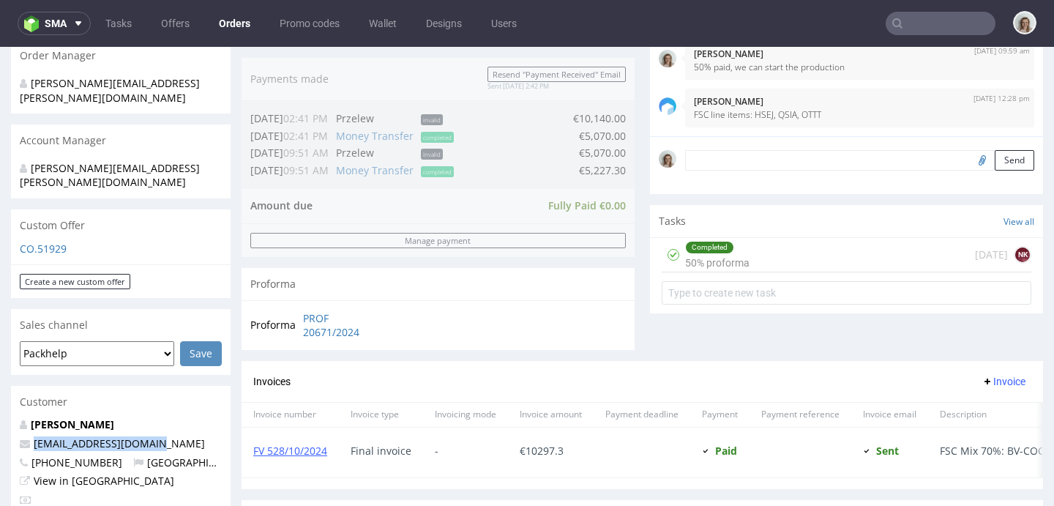
drag, startPoint x: 195, startPoint y: 411, endPoint x: 13, endPoint y: 408, distance: 181.6
click at [13, 417] on div "Ciaran Byrne ciaran@theheadplan.com +353879873680 Ireland View in Hubspot" at bounding box center [121, 466] width 220 height 98
copy span "ciaran@theheadplan.com"
click at [42, 14] on button "sma" at bounding box center [54, 23] width 73 height 23
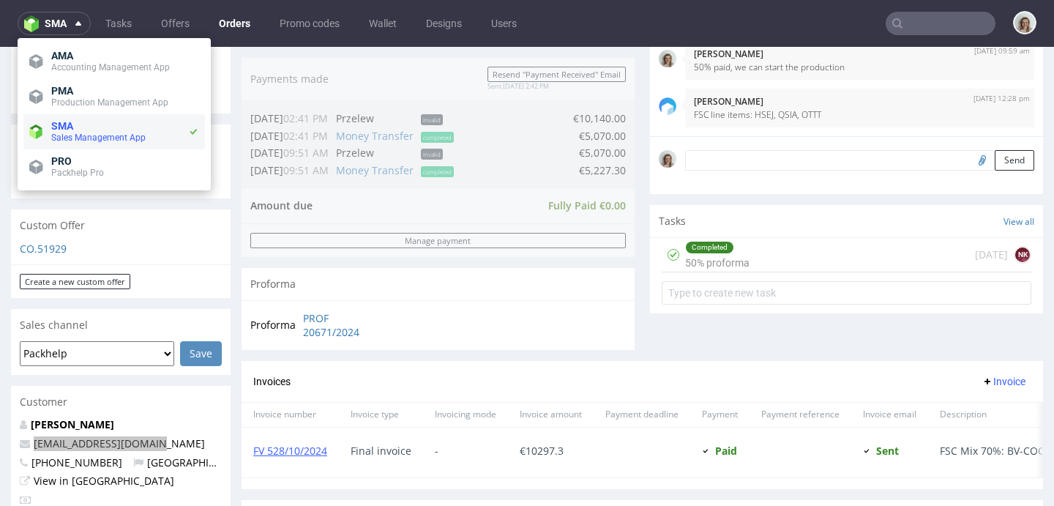
click at [68, 114] on li "SMA Sales Management App" at bounding box center [114, 131] width 182 height 35
click at [67, 89] on span "PMA" at bounding box center [62, 91] width 22 height 12
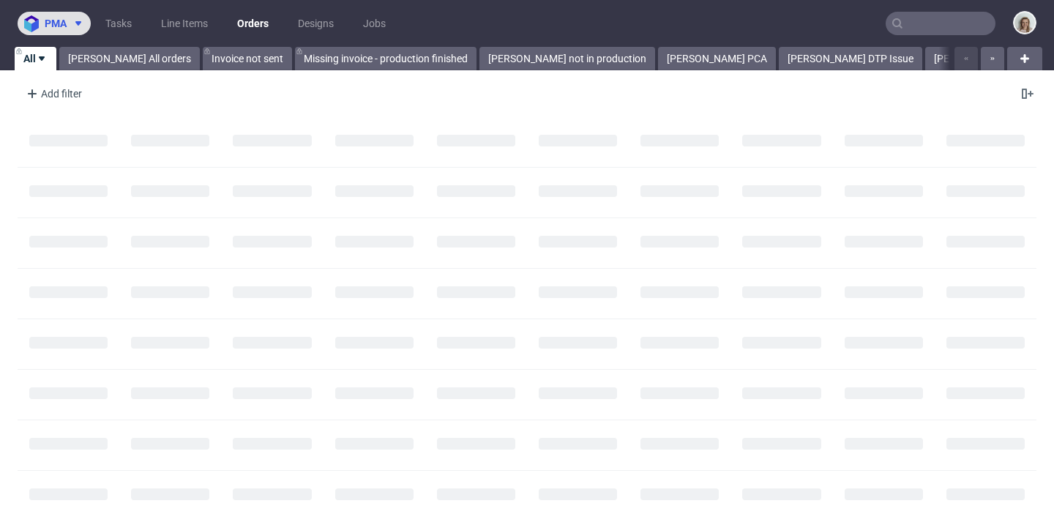
click at [67, 28] on span "pma" at bounding box center [56, 23] width 22 height 10
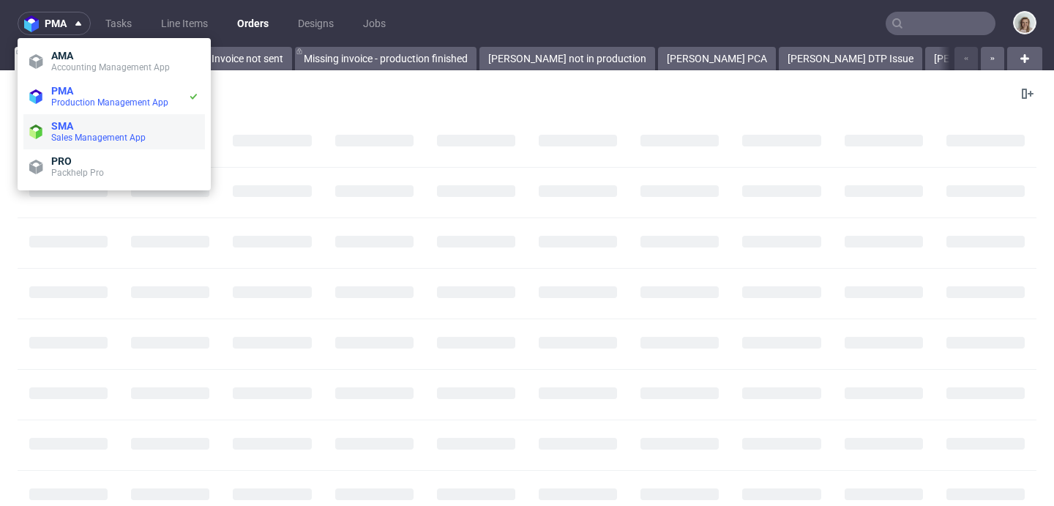
click at [75, 119] on li "SMA Sales Management App" at bounding box center [114, 131] width 182 height 35
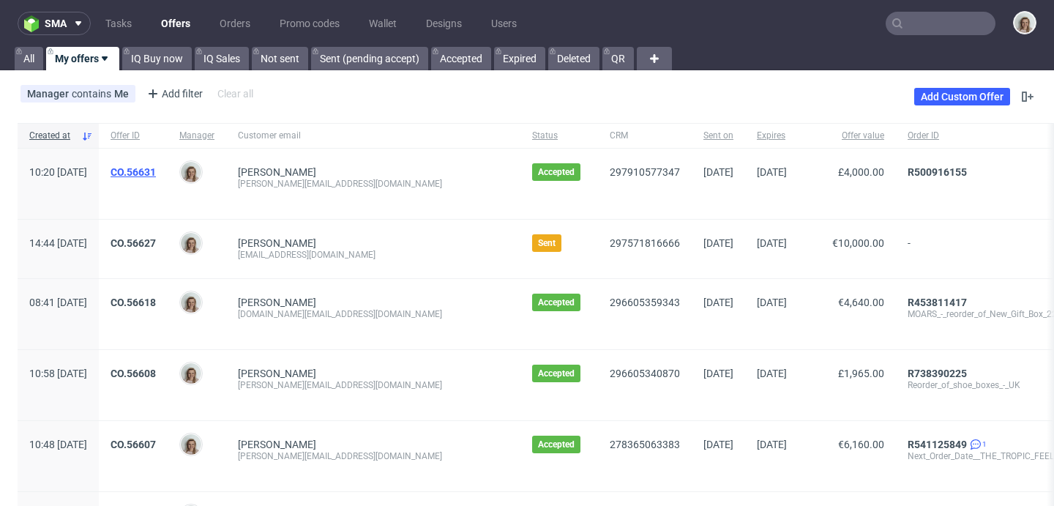
click at [156, 168] on link "CO.56631" at bounding box center [133, 172] width 45 height 12
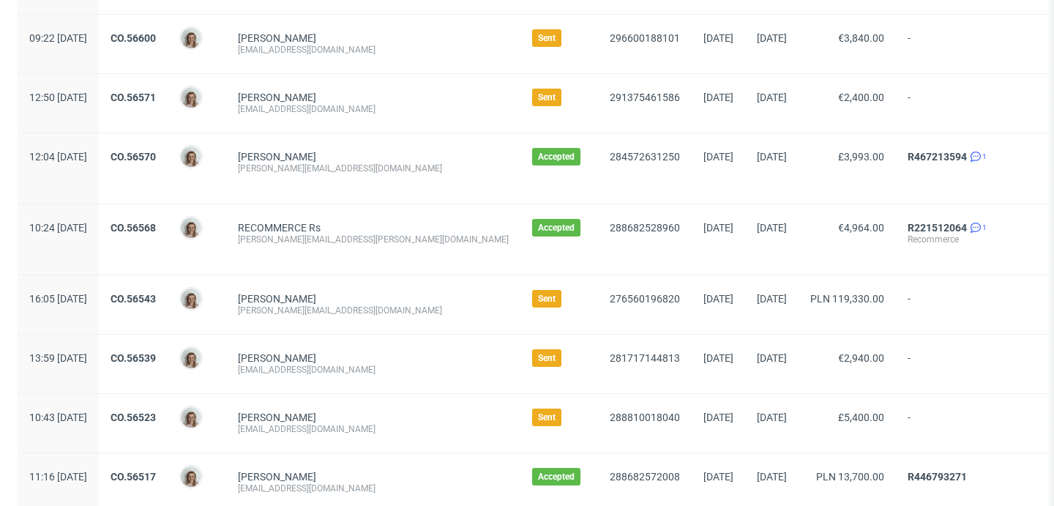
scroll to position [478, 0]
click at [156, 351] on link "CO.56539" at bounding box center [133, 357] width 45 height 12
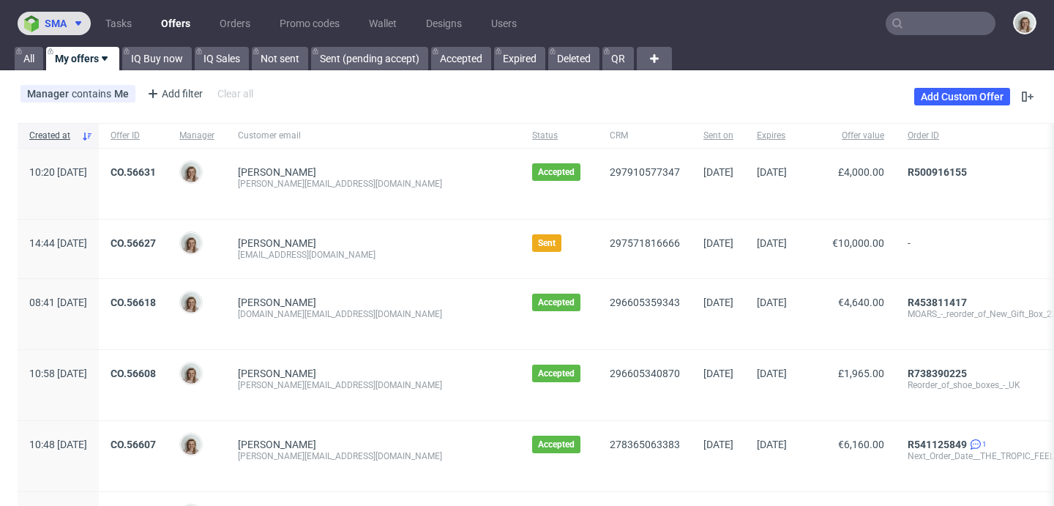
click at [70, 18] on span at bounding box center [76, 24] width 18 height 12
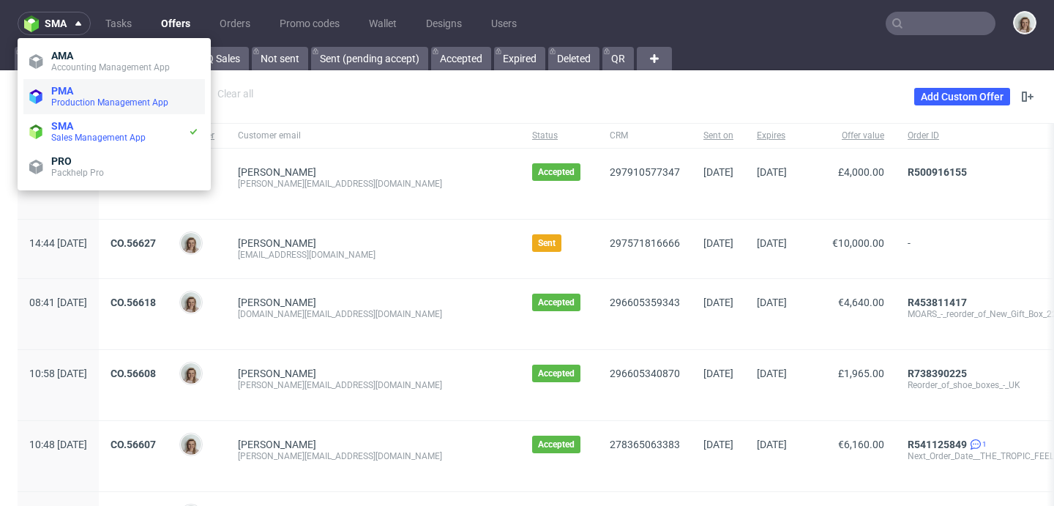
click at [73, 88] on span "PMA" at bounding box center [62, 91] width 22 height 12
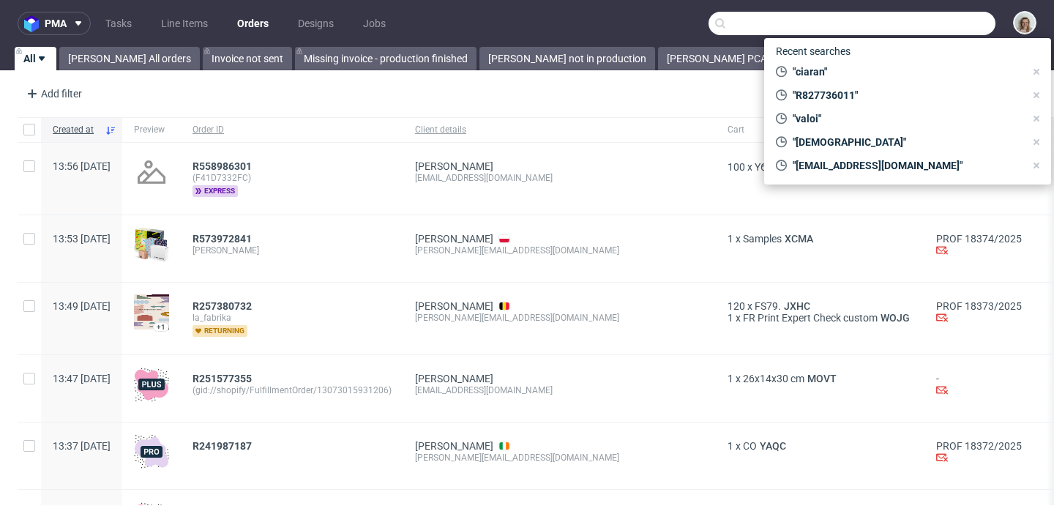
click at [914, 15] on input "text" at bounding box center [852, 23] width 287 height 23
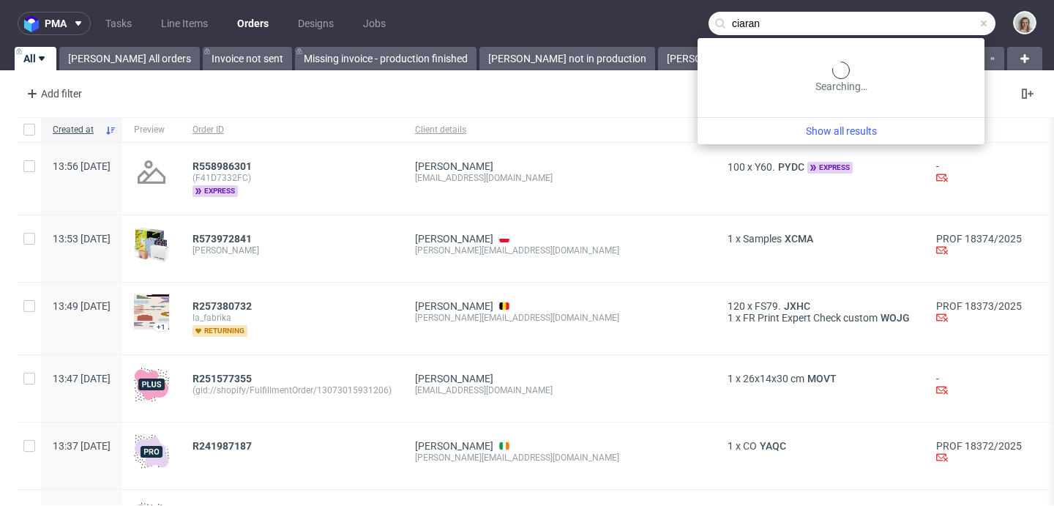
type input "ciaran"
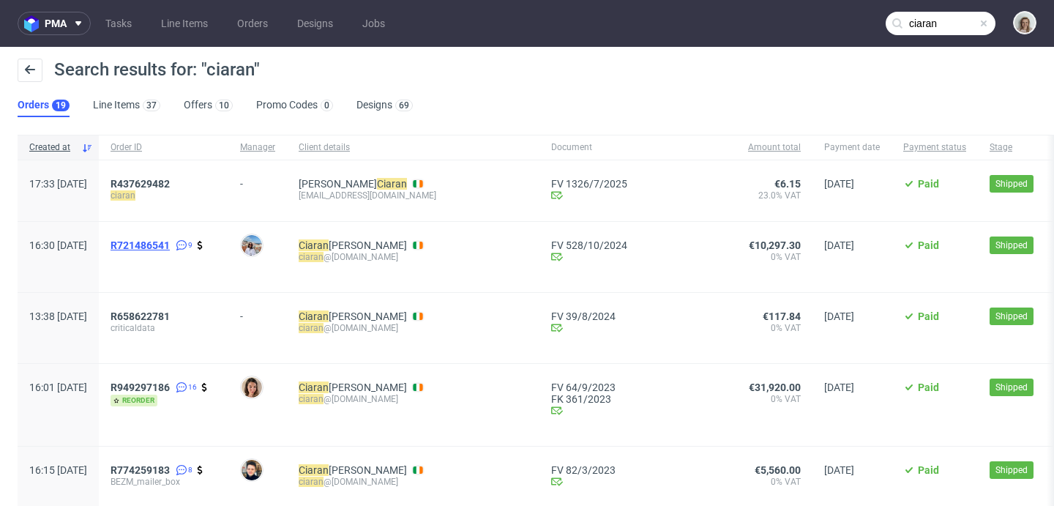
click at [170, 249] on span "R721486541" at bounding box center [140, 245] width 59 height 12
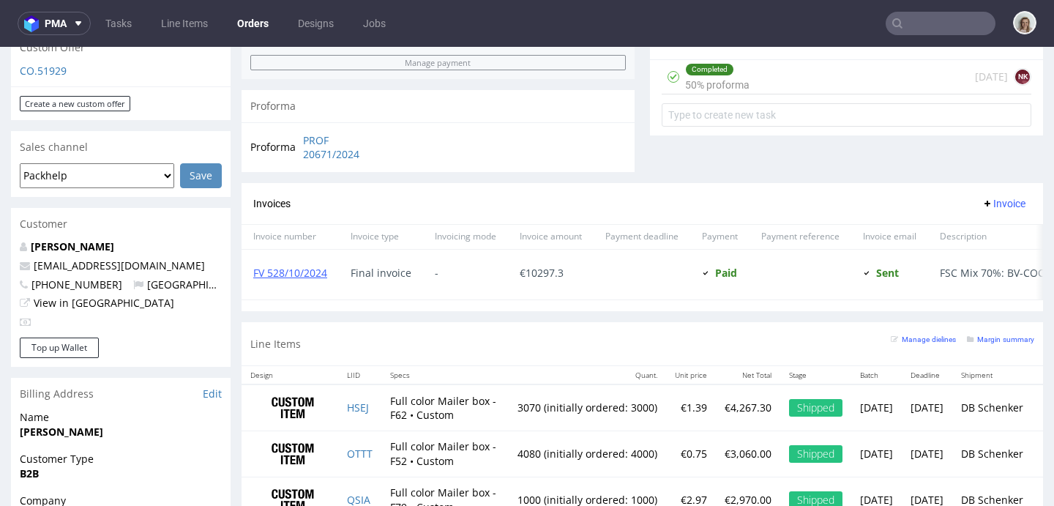
scroll to position [545, 0]
drag, startPoint x: 119, startPoint y: 254, endPoint x: 29, endPoint y: 247, distance: 91.0
click at [29, 247] on div "Ciaran Byrne ciaran@theheadplan.com +353879873680 Ireland View in Hubspot" at bounding box center [121, 288] width 220 height 98
copy span "+353879873680"
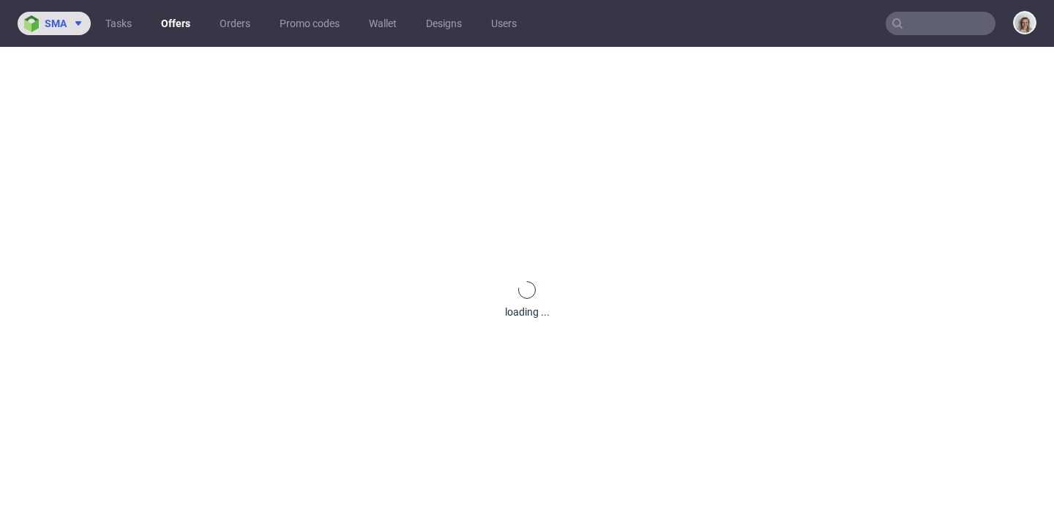
click at [46, 34] on button "sma" at bounding box center [54, 23] width 73 height 23
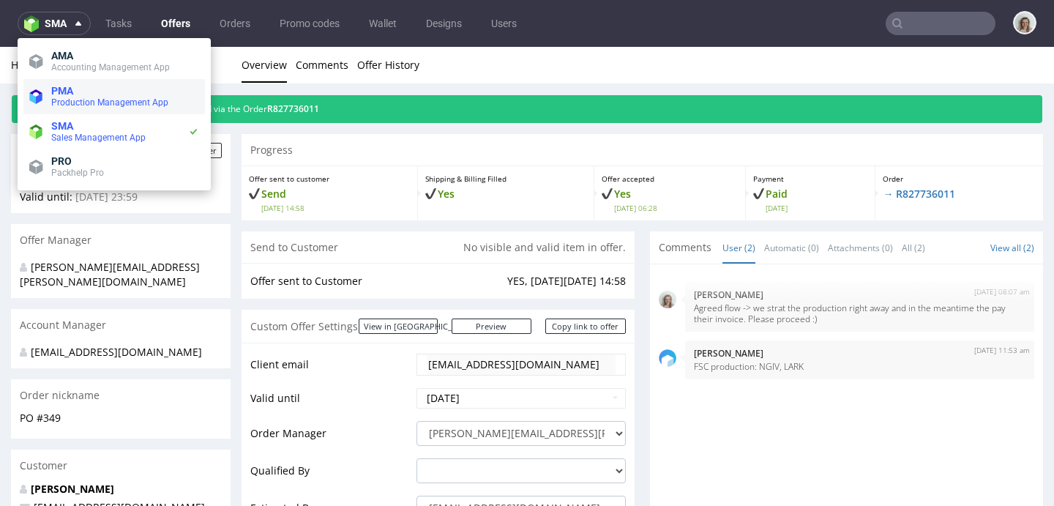
click at [55, 89] on span "PMA" at bounding box center [62, 91] width 22 height 12
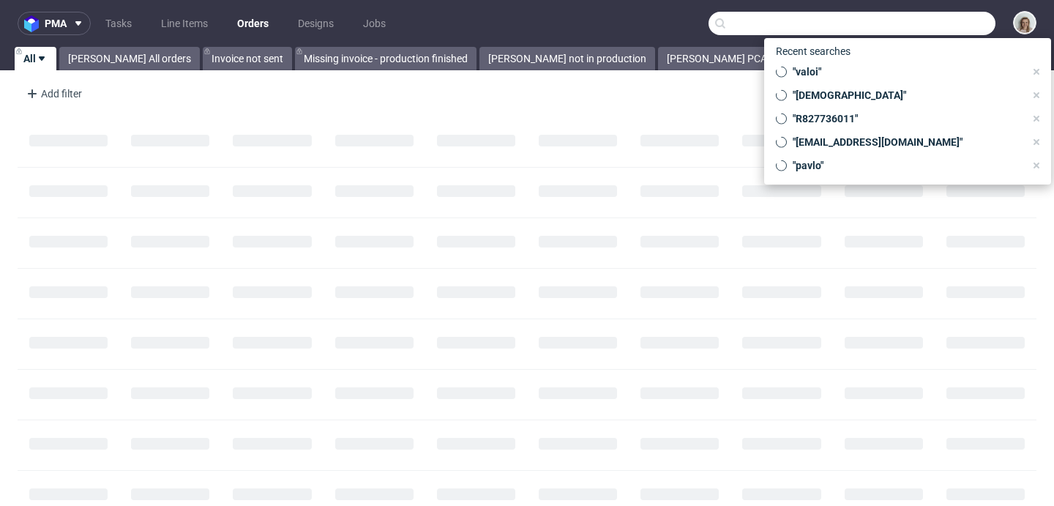
click at [901, 22] on input "text" at bounding box center [852, 23] width 287 height 23
paste input "CBEW"
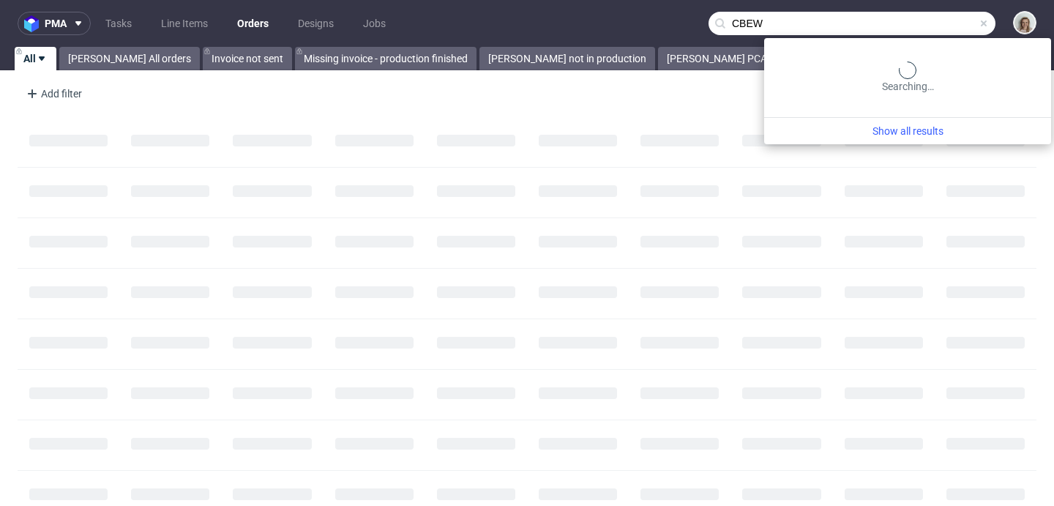
type input "CBEW"
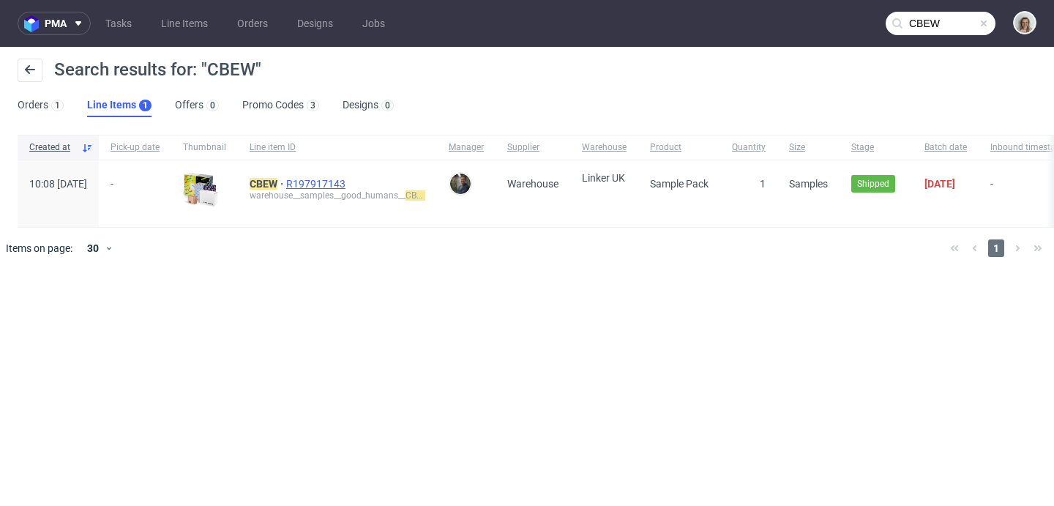
click at [348, 182] on span "R197917143" at bounding box center [317, 184] width 62 height 12
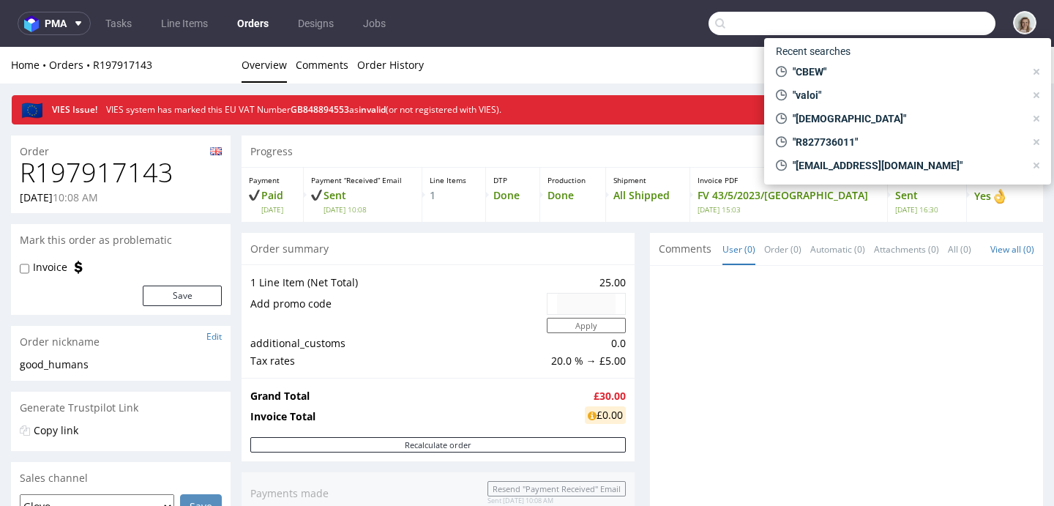
click at [926, 26] on input "text" at bounding box center [852, 23] width 287 height 23
paste input "COSR"
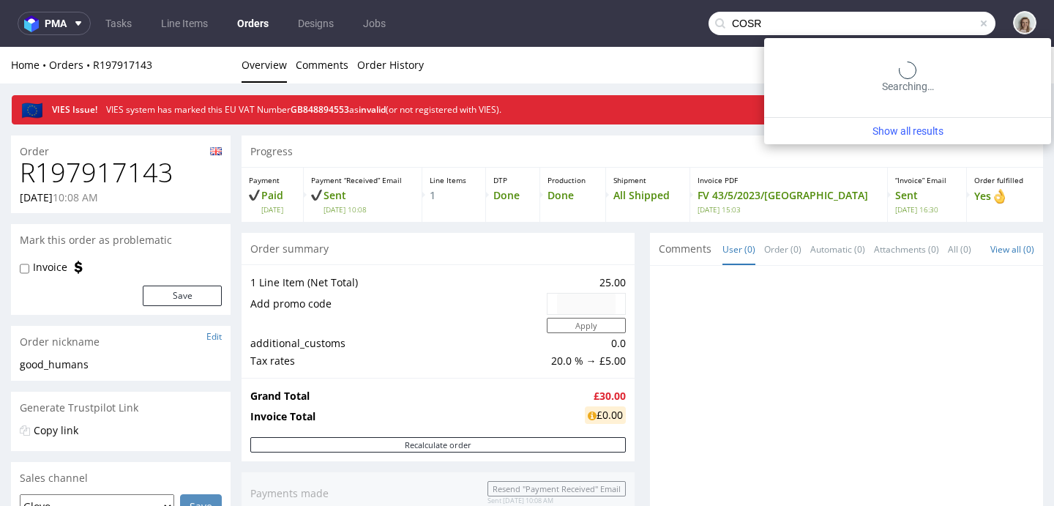
type input "COSR"
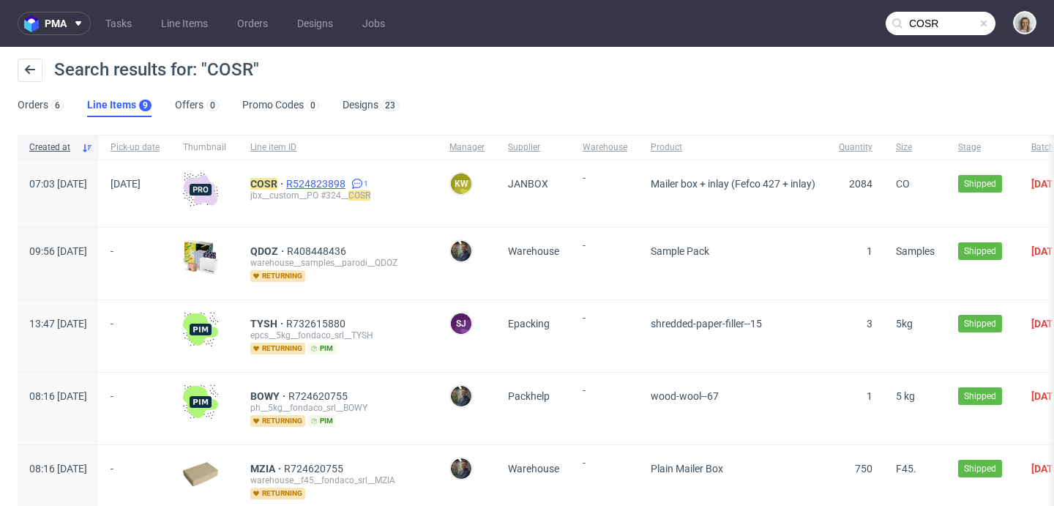
click at [348, 178] on span "R524823898" at bounding box center [317, 184] width 62 height 12
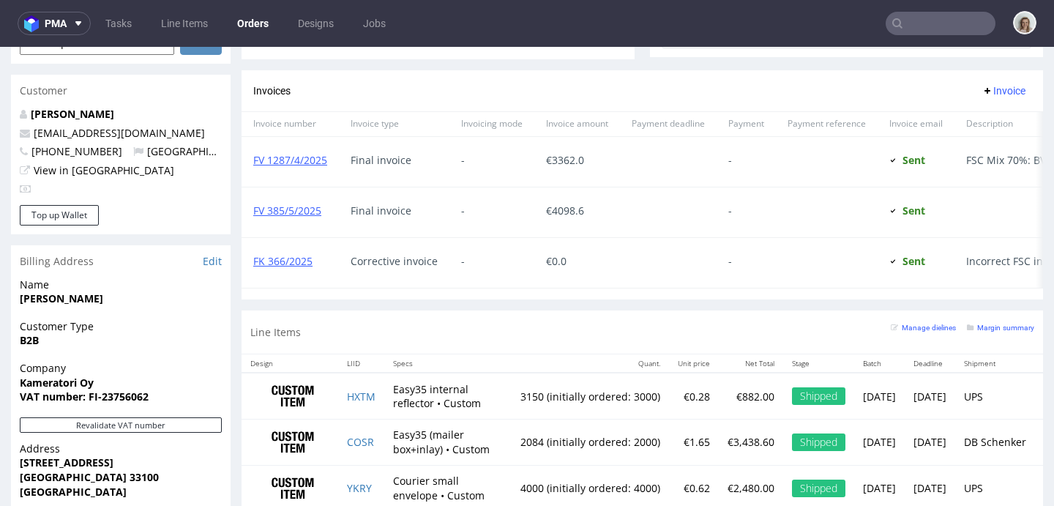
scroll to position [693, 0]
drag, startPoint x: 436, startPoint y: 427, endPoint x: 394, endPoint y: 415, distance: 43.3
click at [394, 415] on td "Easy35 internal reflector • Custom" at bounding box center [447, 395] width 127 height 46
copy td "Easy35 internal reflector"
